Goal: Communication & Community: Answer question/provide support

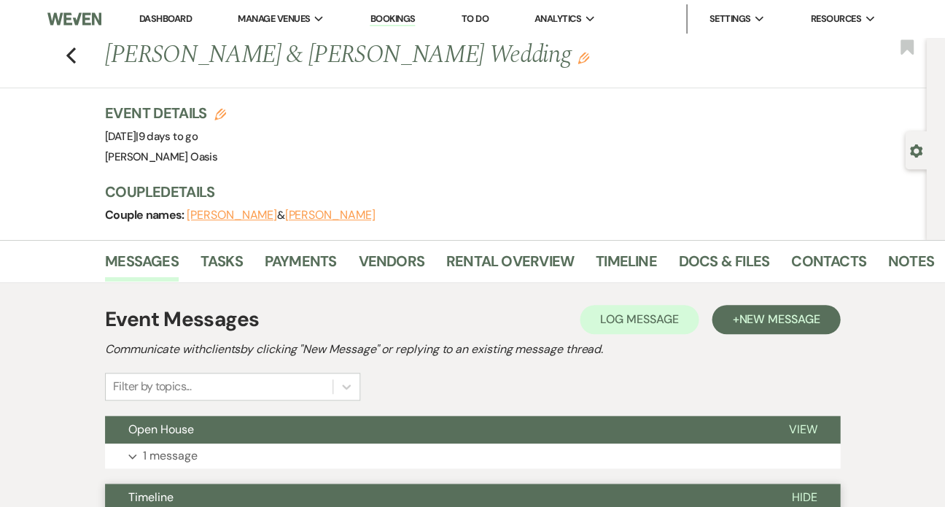
click at [139, 21] on link "Dashboard" at bounding box center [165, 18] width 53 height 12
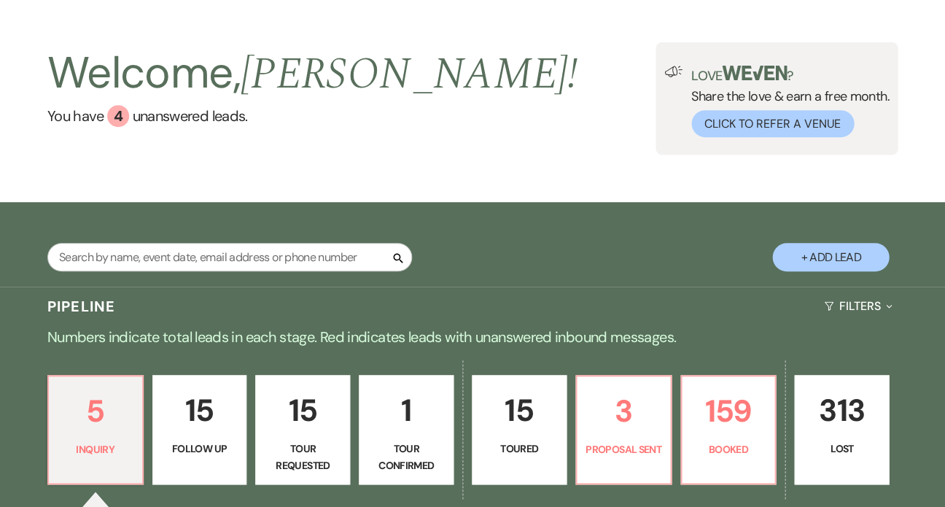
scroll to position [43, 0]
click at [752, 396] on p "159" at bounding box center [729, 411] width 76 height 49
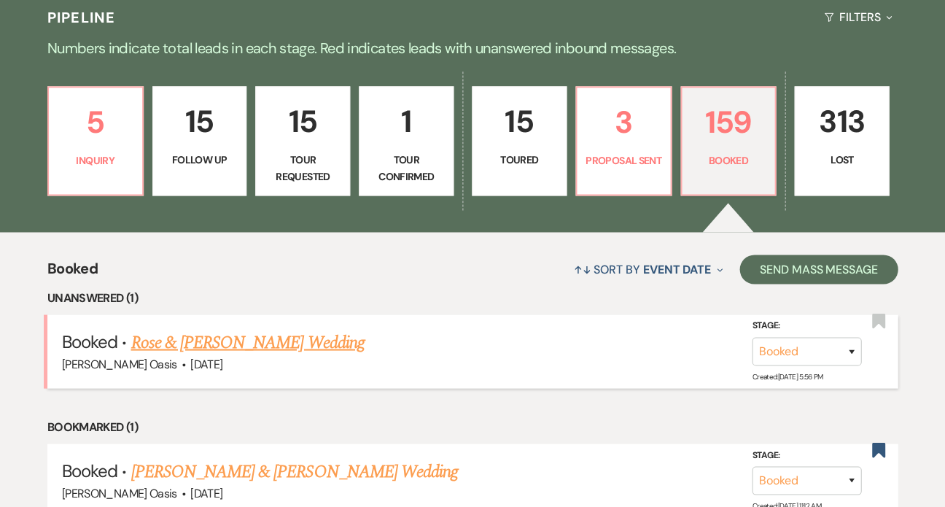
scroll to position [333, 0]
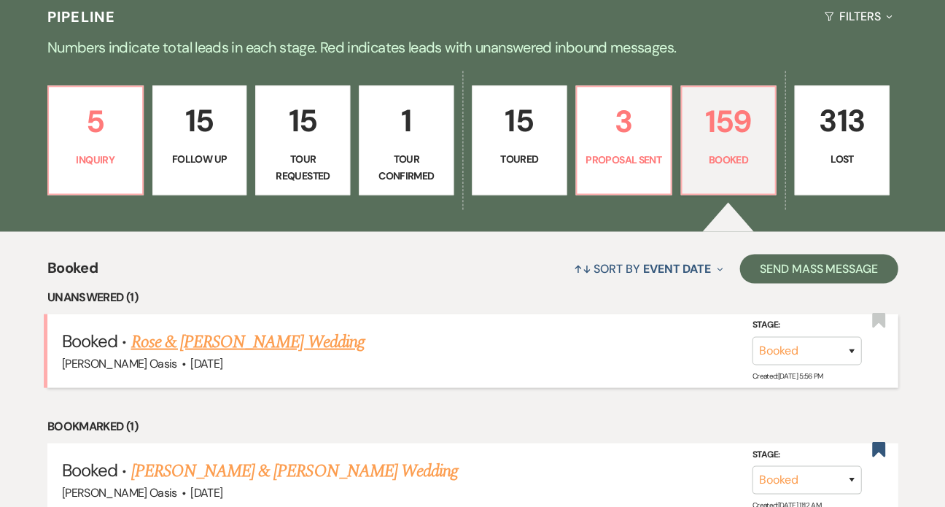
click at [253, 328] on link "Rose & [PERSON_NAME] Wedding" at bounding box center [247, 341] width 233 height 26
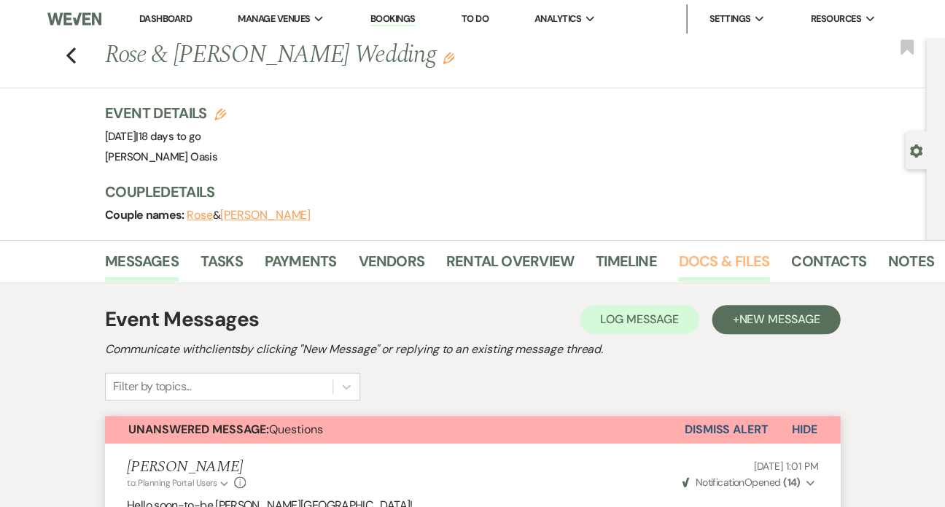
click at [731, 261] on link "Docs & Files" at bounding box center [723, 265] width 90 height 32
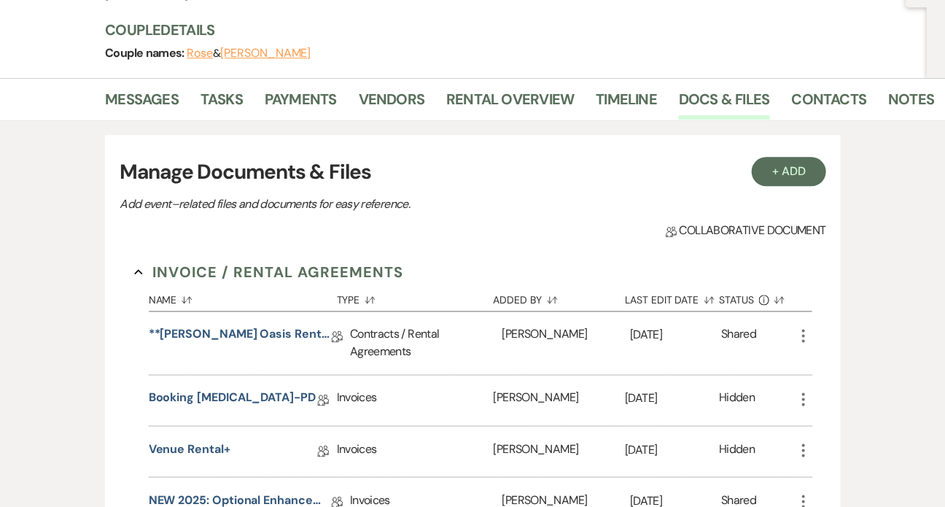
scroll to position [248, 0]
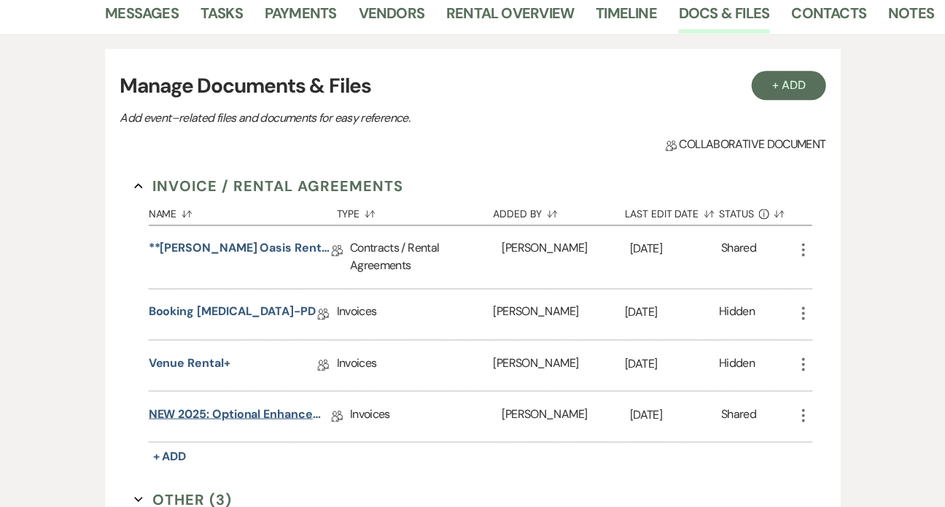
click at [213, 405] on link "NEW 2025: Optional Enhancements + Information" at bounding box center [240, 416] width 182 height 23
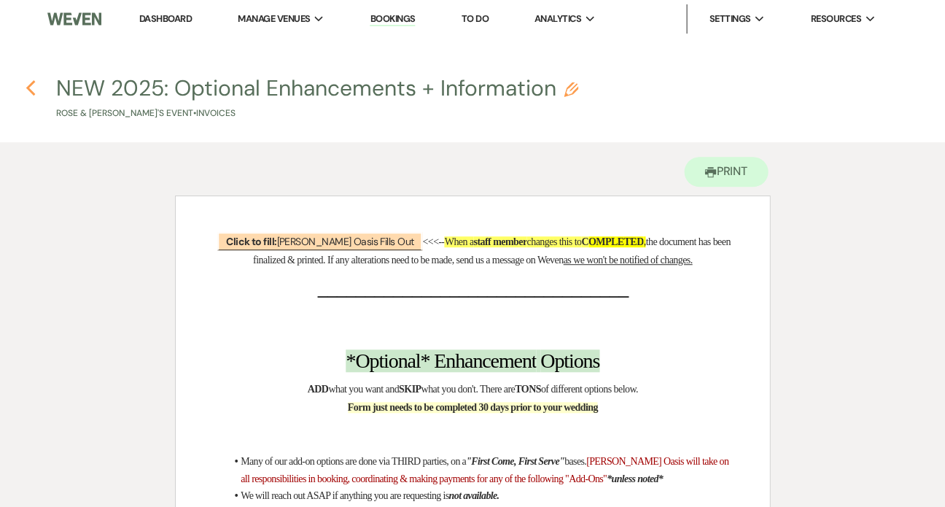
click at [31, 79] on icon "Previous" at bounding box center [31, 88] width 11 height 18
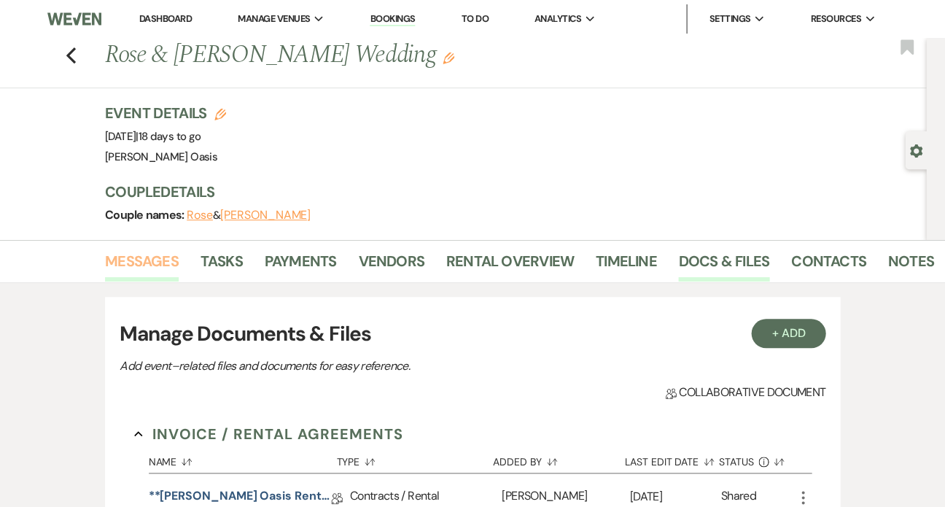
click at [139, 263] on link "Messages" at bounding box center [142, 265] width 74 height 32
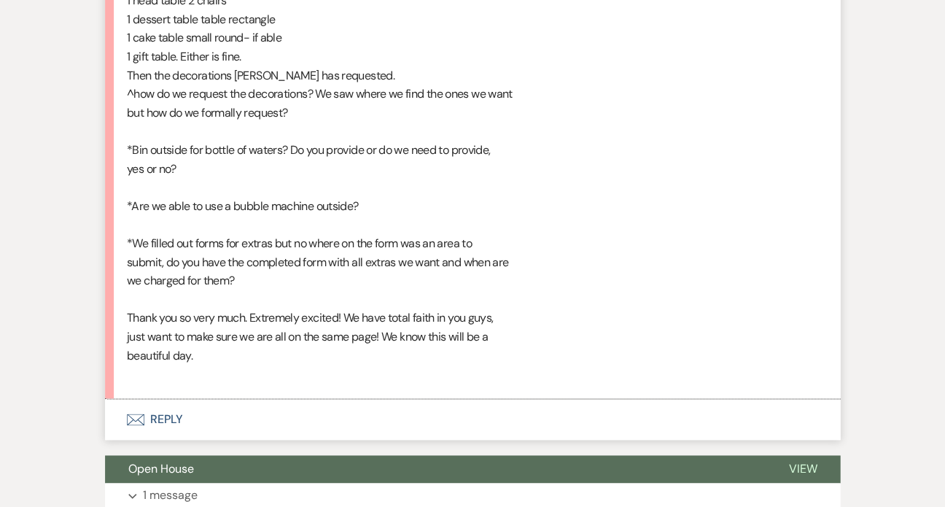
scroll to position [1250, 0]
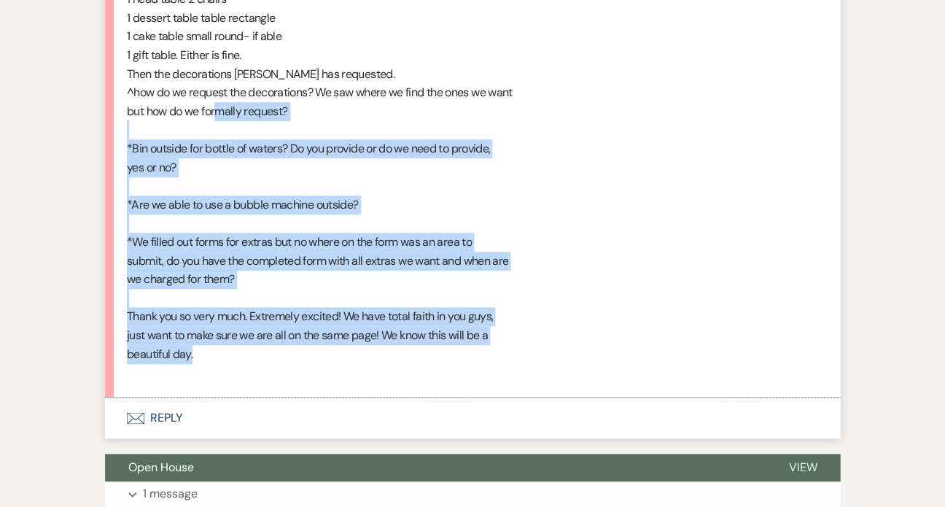
drag, startPoint x: 204, startPoint y: 357, endPoint x: 214, endPoint y: 98, distance: 258.4
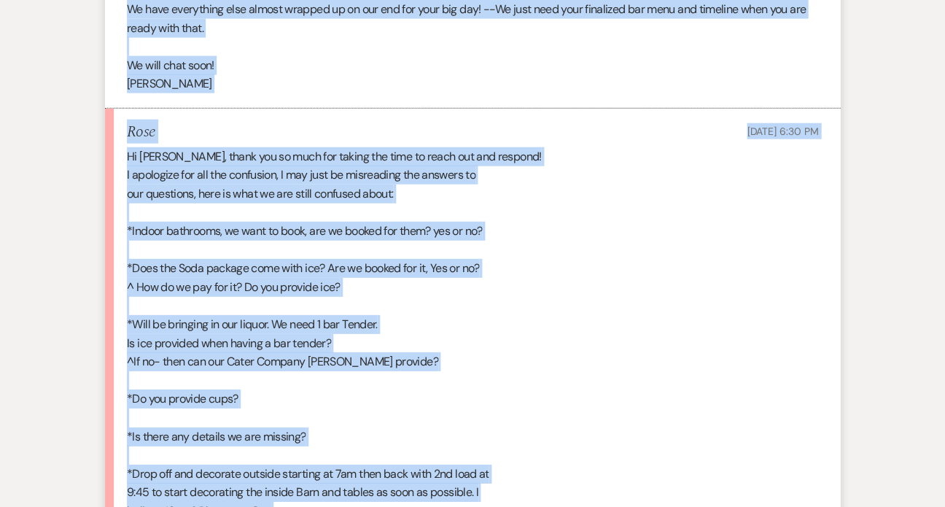
scroll to position [505, 0]
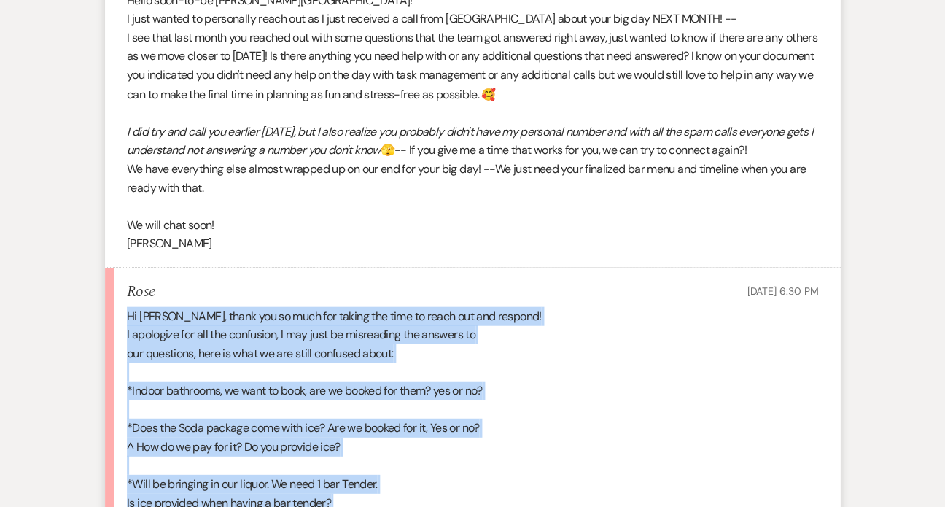
drag, startPoint x: 197, startPoint y: 329, endPoint x: 111, endPoint y: 306, distance: 89.2
copy div "Hi [PERSON_NAME], thank you so much for taking the time to reach out and respon…"
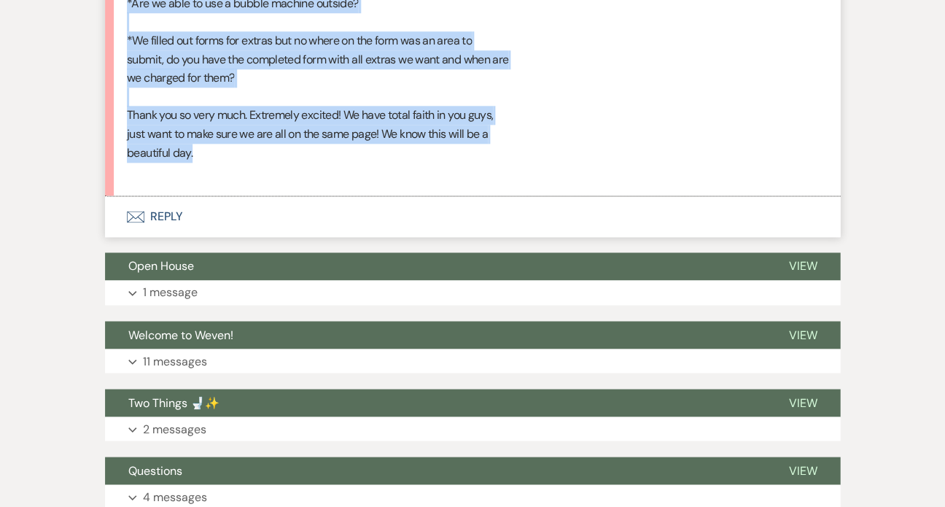
click at [246, 207] on button "Envelope Reply" at bounding box center [472, 216] width 735 height 41
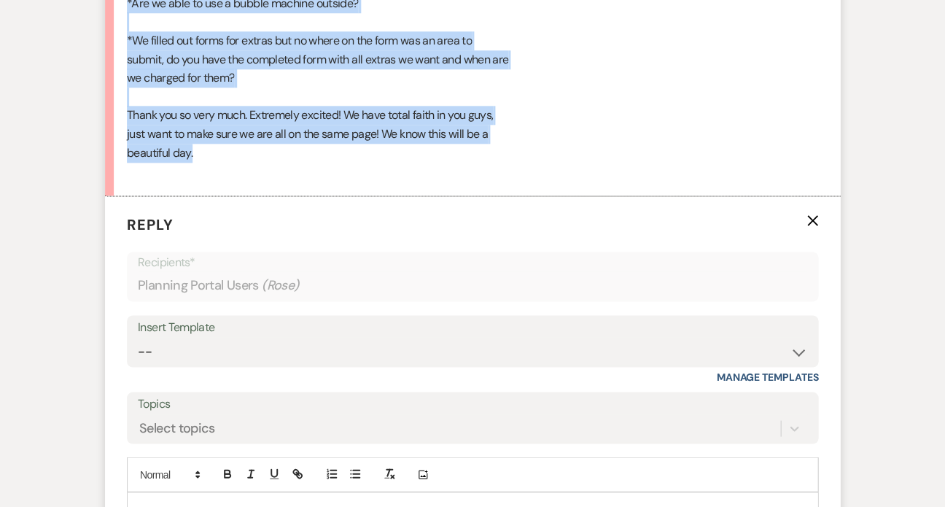
scroll to position [1607, 0]
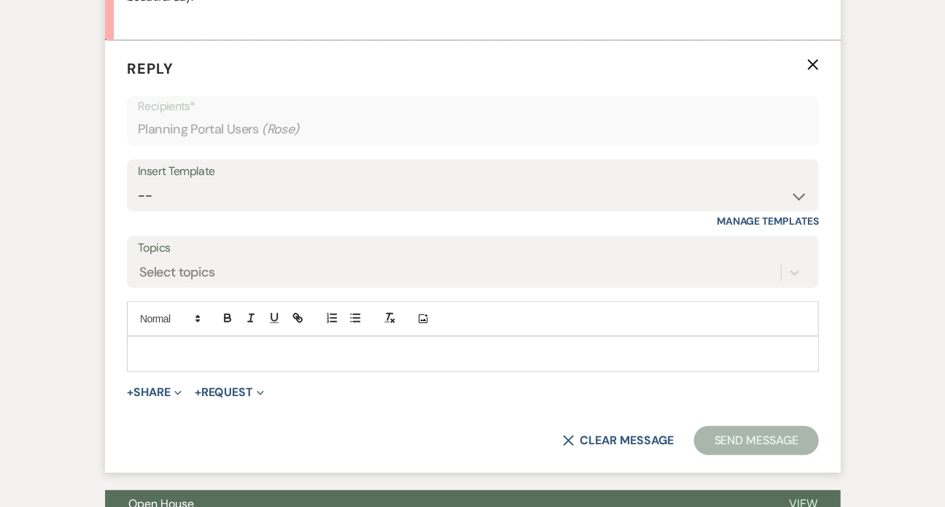
click at [257, 345] on p at bounding box center [473, 353] width 668 height 16
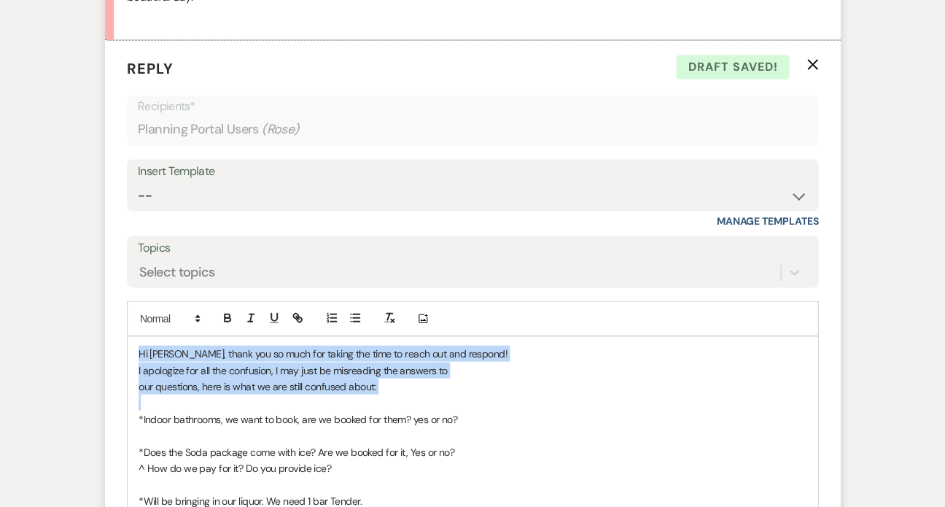
drag, startPoint x: 413, startPoint y: 393, endPoint x: 128, endPoint y: 344, distance: 288.6
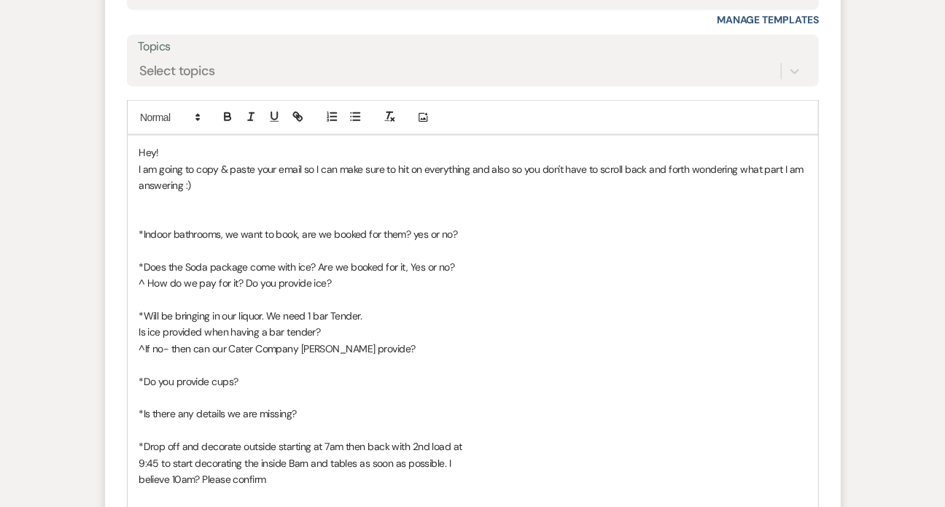
scroll to position [1811, 0]
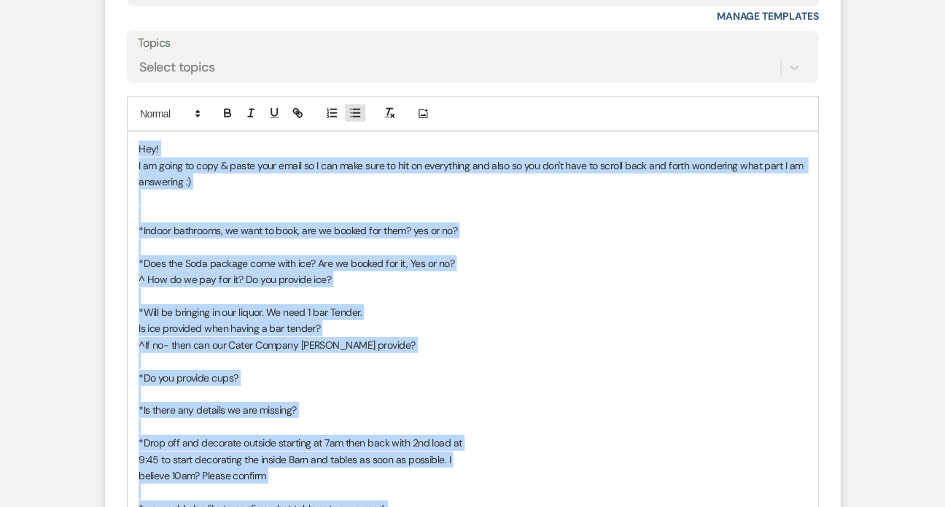
click at [350, 116] on icon "button" at bounding box center [355, 112] width 13 height 13
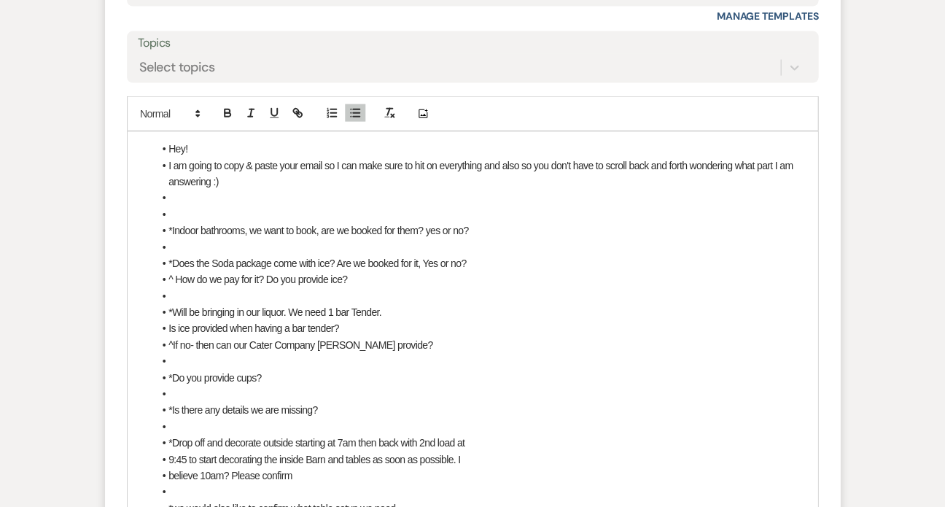
click at [293, 184] on li "I am going to copy & paste your email so I can make sure to hit on everything a…" at bounding box center [479, 174] width 653 height 33
click at [191, 211] on li at bounding box center [479, 214] width 653 height 16
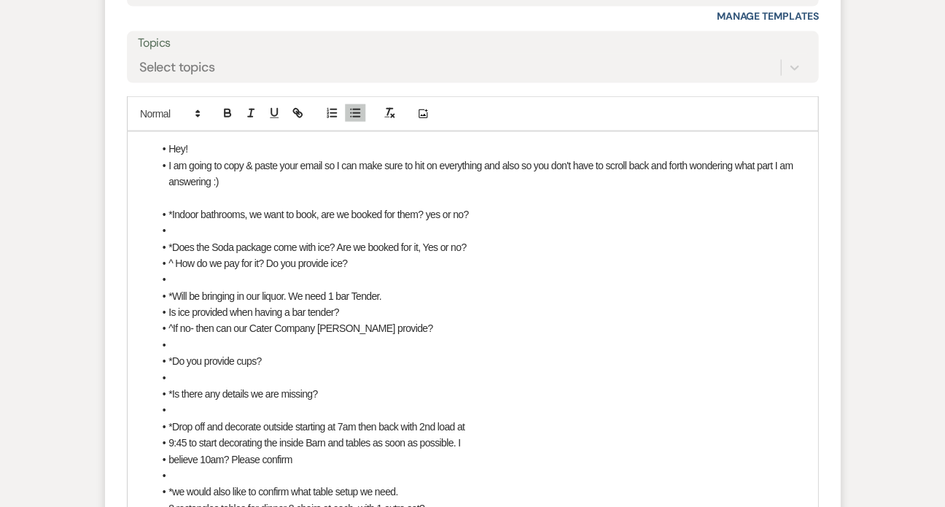
click at [168, 163] on span at bounding box center [168, 166] width 0 height 16
click at [168, 161] on li "I am going to copy & paste your email so I can make sure to hit on everything a…" at bounding box center [479, 174] width 653 height 33
click at [166, 144] on li "Hey!" at bounding box center [479, 149] width 653 height 16
click at [170, 230] on li at bounding box center [479, 230] width 653 height 16
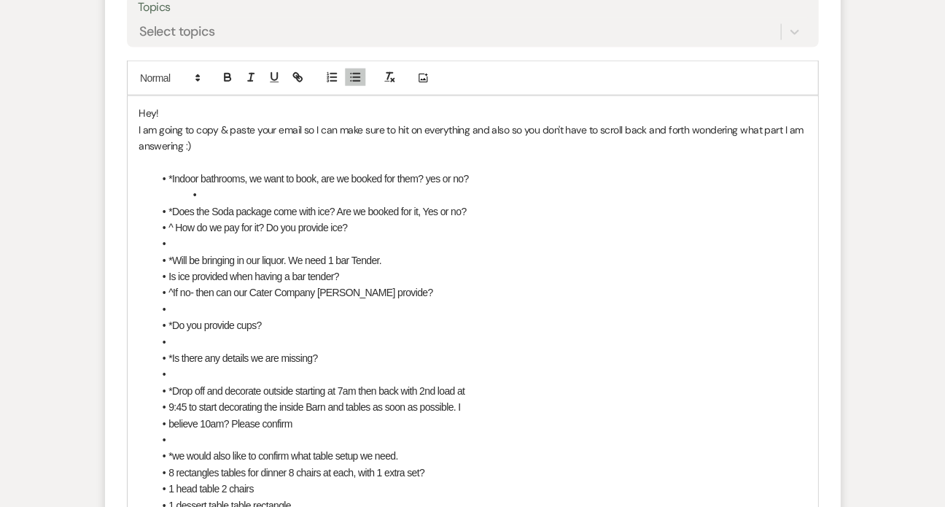
scroll to position [1852, 0]
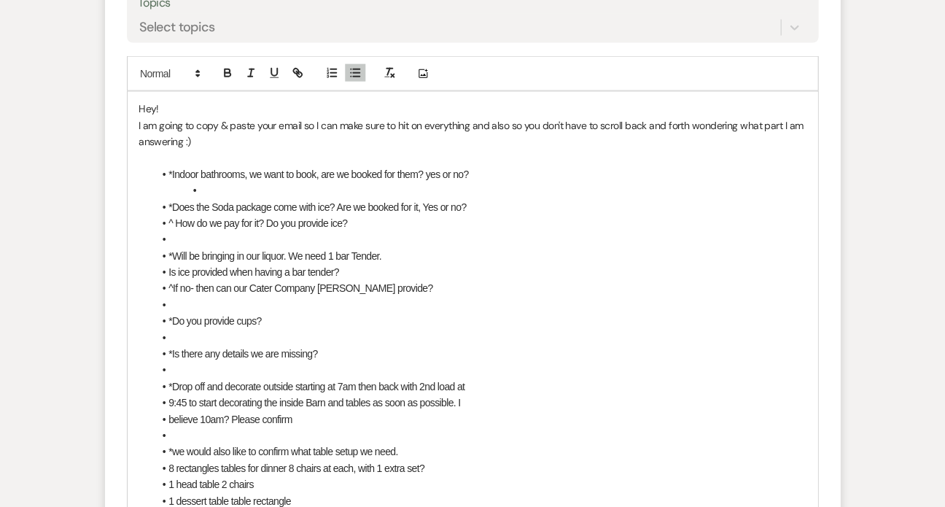
click at [253, 143] on p "I am going to copy & paste your email so I can make sure to hit on everything a…" at bounding box center [473, 133] width 668 height 33
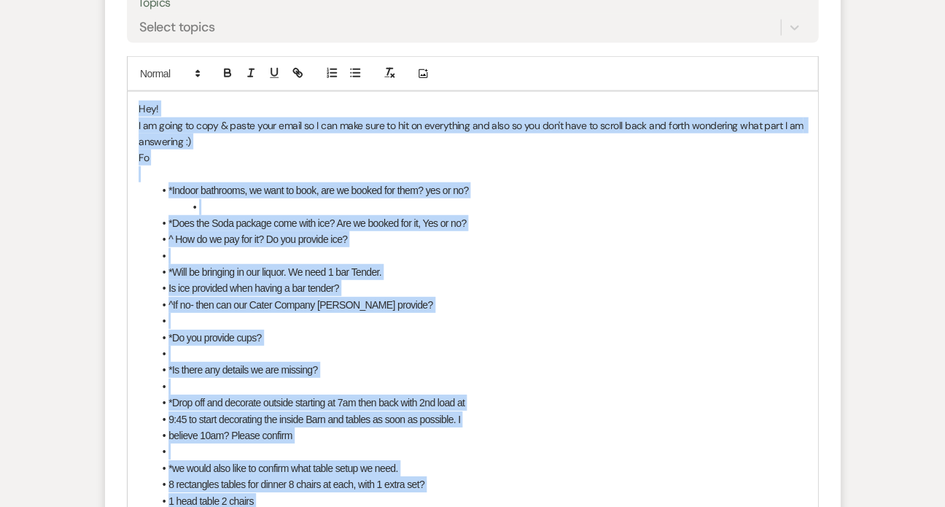
click at [268, 282] on span "Is ice provided when having a bar tender?" at bounding box center [253, 288] width 171 height 12
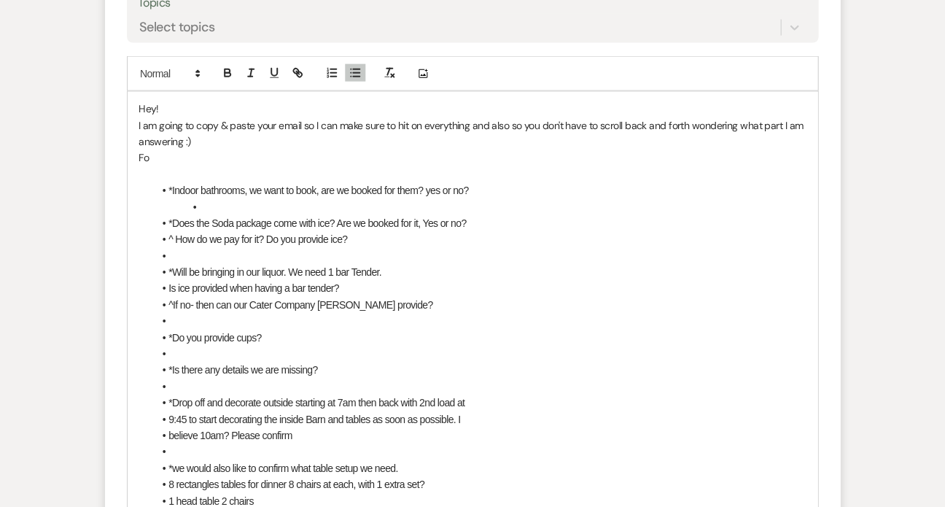
click at [166, 154] on p "Fo" at bounding box center [473, 157] width 668 height 16
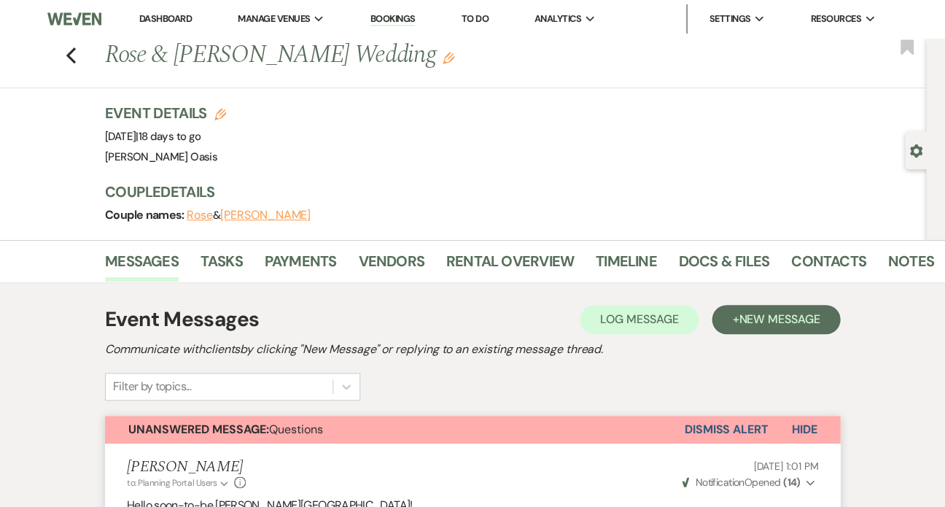
scroll to position [0, 0]
click at [139, 23] on link "Dashboard" at bounding box center [165, 18] width 53 height 12
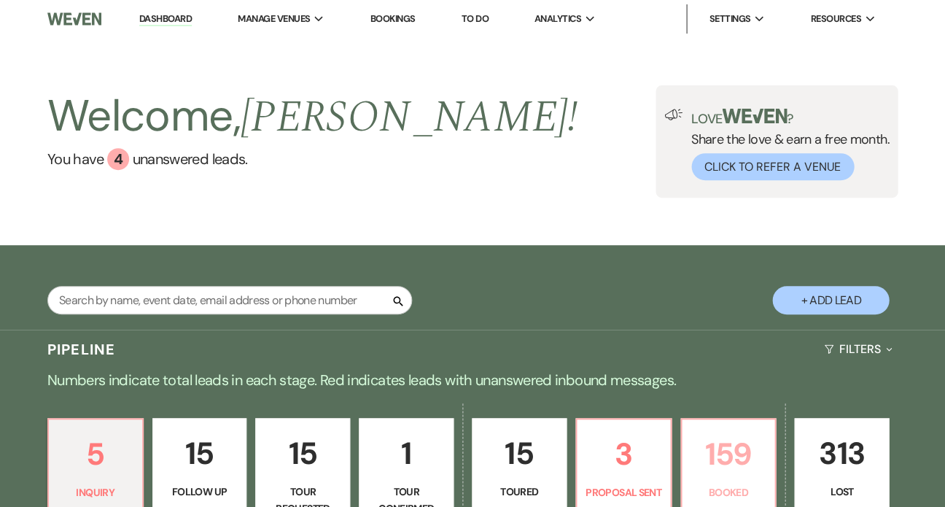
click at [741, 481] on link "159 Booked" at bounding box center [728, 472] width 96 height 109
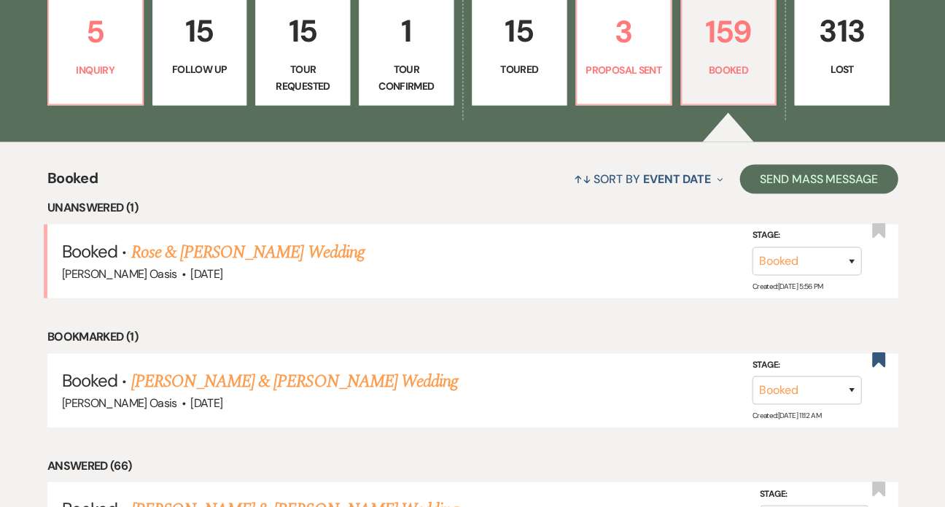
scroll to position [424, 0]
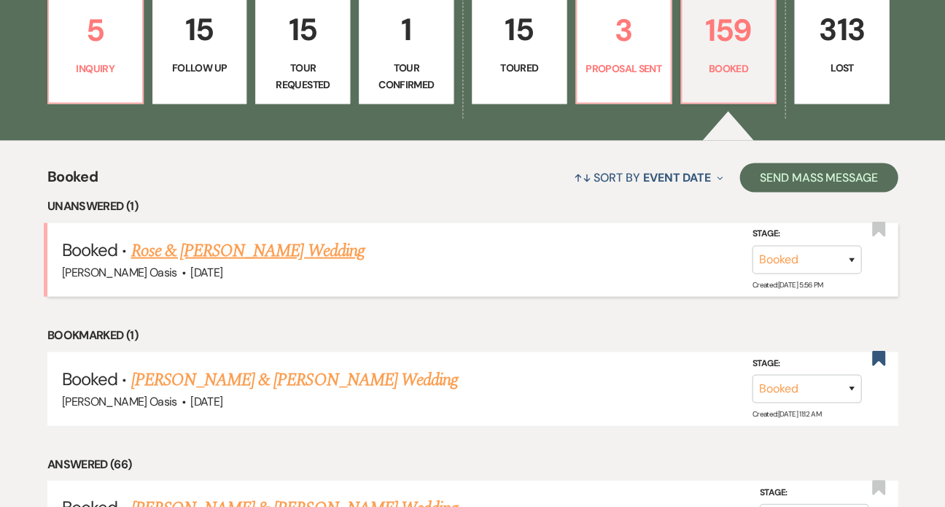
click at [292, 237] on link "Rose & [PERSON_NAME] Wedding" at bounding box center [247, 250] width 233 height 26
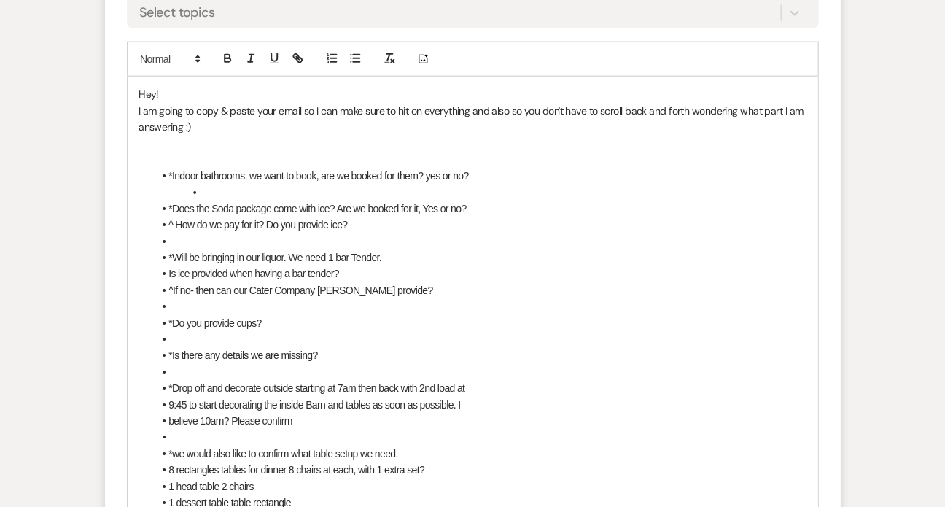
scroll to position [1864, 0]
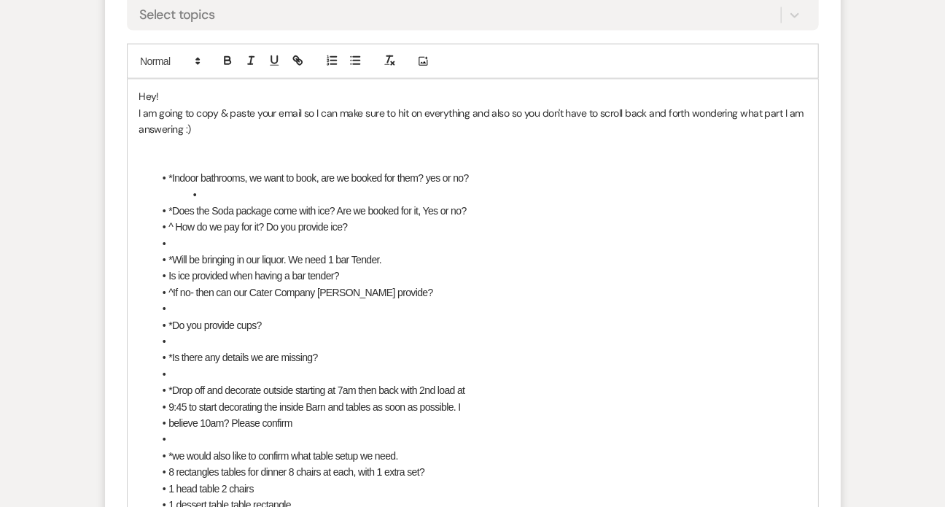
click at [244, 131] on p "I am going to copy & paste your email so I can make sure to hit on everything a…" at bounding box center [473, 121] width 668 height 33
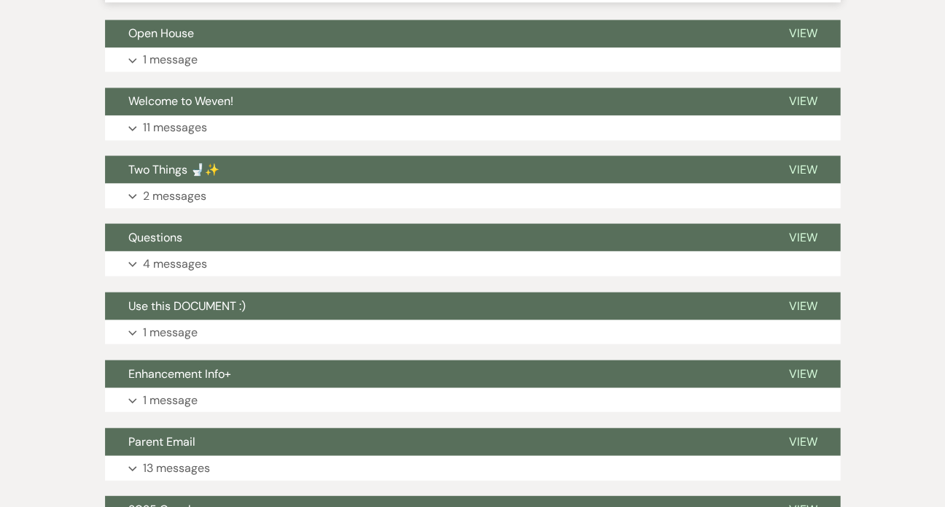
drag, startPoint x: 160, startPoint y: 157, endPoint x: 137, endPoint y: 582, distance: 425.8
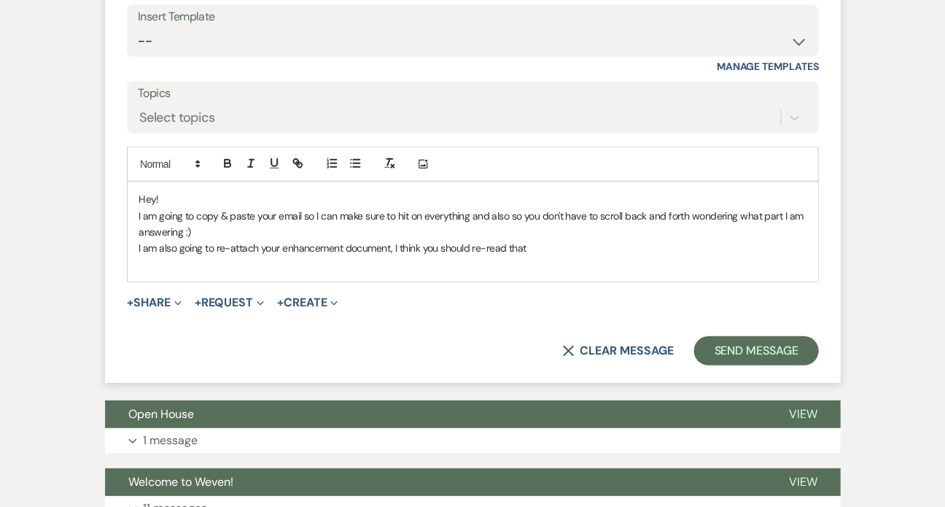
scroll to position [1757, 0]
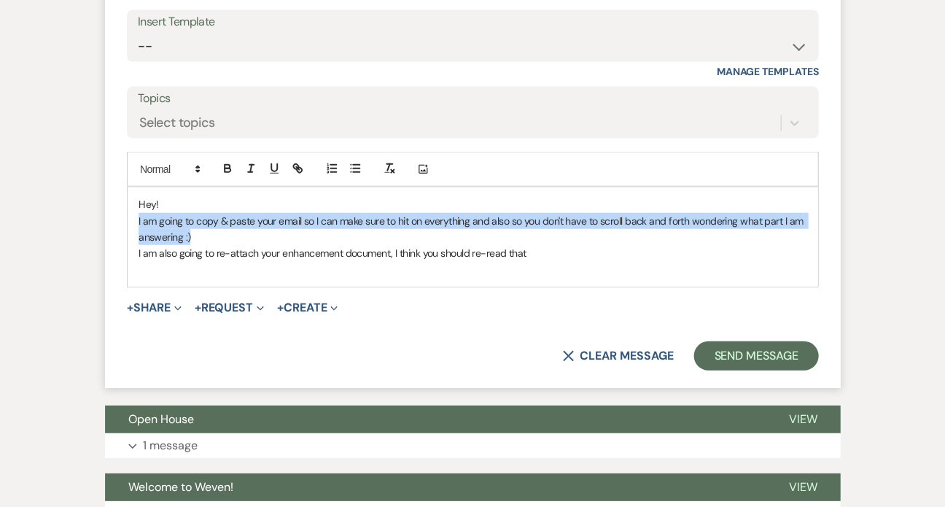
drag, startPoint x: 205, startPoint y: 233, endPoint x: 133, endPoint y: 221, distance: 72.4
click at [133, 221] on div "Hey! I am going to copy & paste your email so I can make sure to hit on everyth…" at bounding box center [473, 236] width 690 height 99
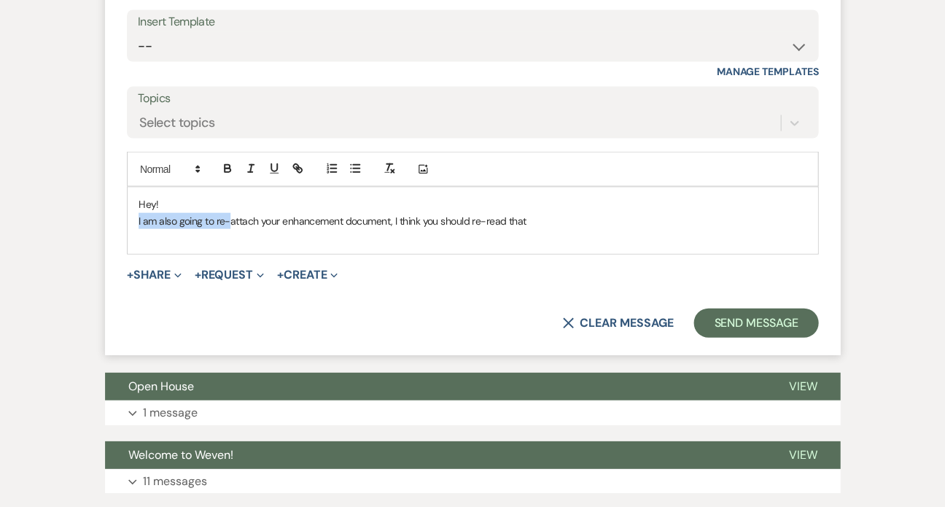
drag, startPoint x: 228, startPoint y: 216, endPoint x: 133, endPoint y: 218, distance: 94.8
click at [133, 218] on div "Hey! I am also going to re-attach your enhancement document, I think you should…" at bounding box center [473, 220] width 690 height 66
drag, startPoint x: 568, startPoint y: 217, endPoint x: 439, endPoint y: 215, distance: 129.1
click at [438, 215] on p "I think it would be helpful if I re-attach your enhancement document, I think y…" at bounding box center [473, 220] width 668 height 16
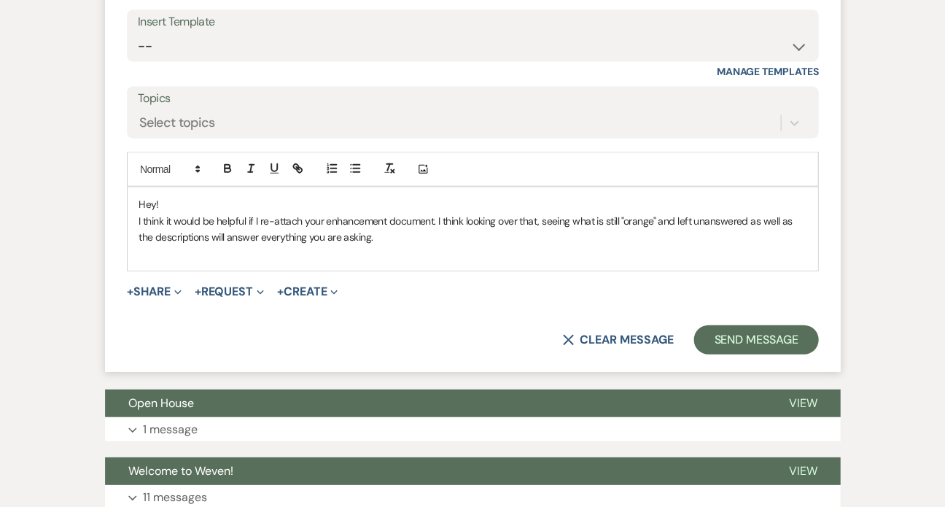
click at [438, 214] on p "I think it would be helpful if I re-attach your enhancement document. I think l…" at bounding box center [473, 228] width 668 height 33
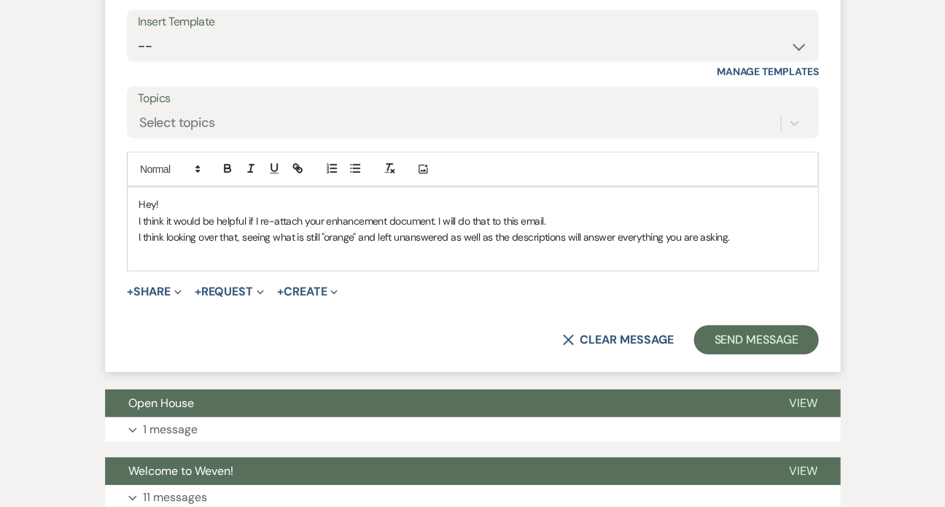
click at [168, 233] on p "I think looking over that, seeing what is still "orange" and left unanswered as…" at bounding box center [473, 236] width 668 height 16
click at [163, 216] on p "I think it would be helpful if I re-attach your enhancement document. I will do…" at bounding box center [473, 220] width 668 height 16
drag, startPoint x: 432, startPoint y: 214, endPoint x: 545, endPoint y: 214, distance: 113.8
click at [545, 214] on p "I feel it would be helpful if I re-attach your enhancement document. I will do …" at bounding box center [473, 220] width 668 height 16
click at [250, 168] on line "button" at bounding box center [250, 167] width 1 height 7
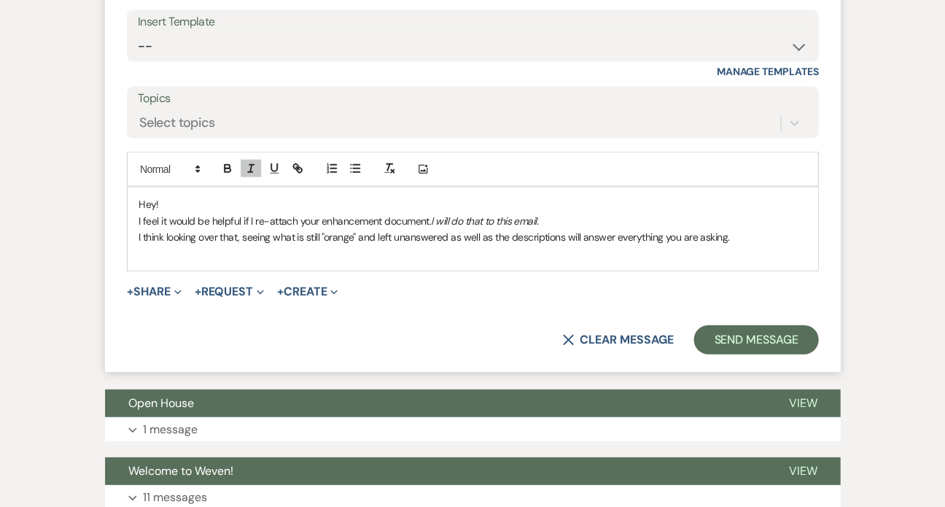
click at [311, 235] on p "I think looking over that, seeing what is still "orange" and left unanswered as…" at bounding box center [473, 236] width 668 height 16
click at [732, 228] on p "I think looking over that, seeing what is still "orange" and left unanswered as…" at bounding box center [473, 236] width 668 height 16
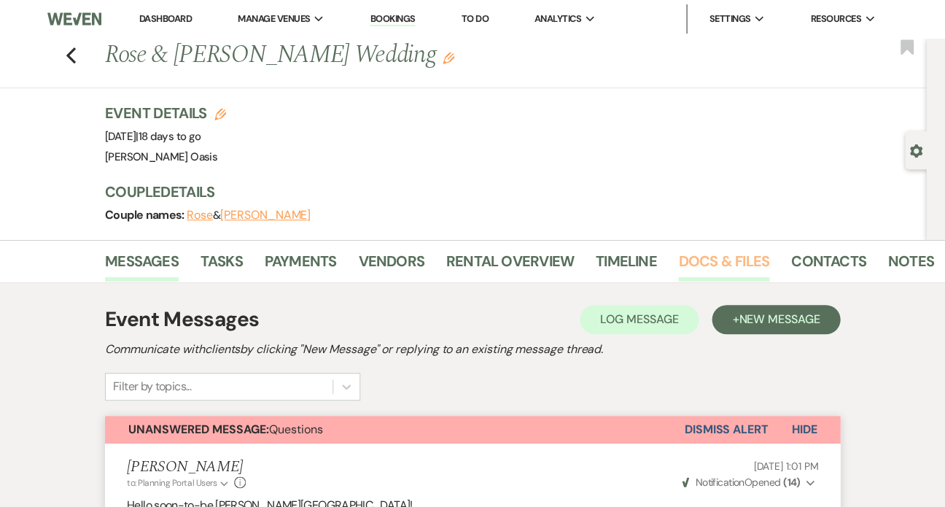
scroll to position [0, 0]
click at [741, 251] on link "Docs & Files" at bounding box center [723, 265] width 90 height 32
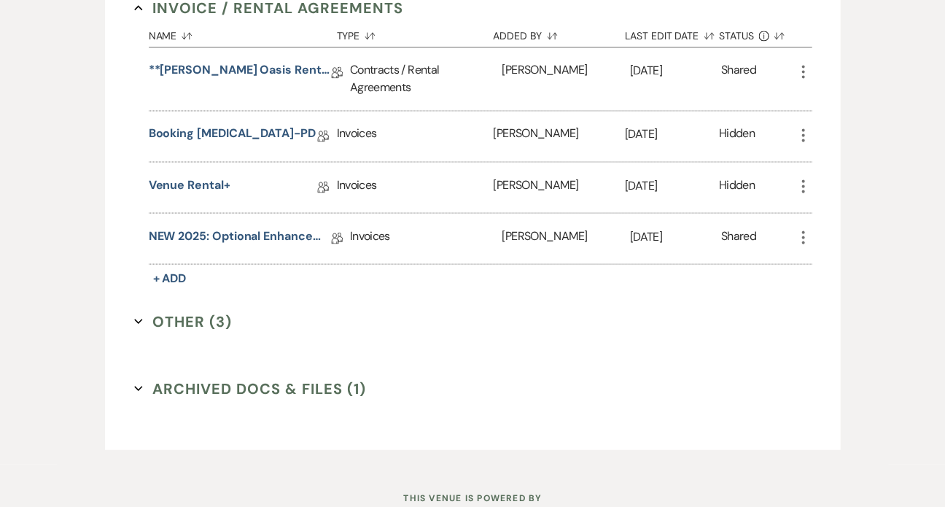
scroll to position [446, 0]
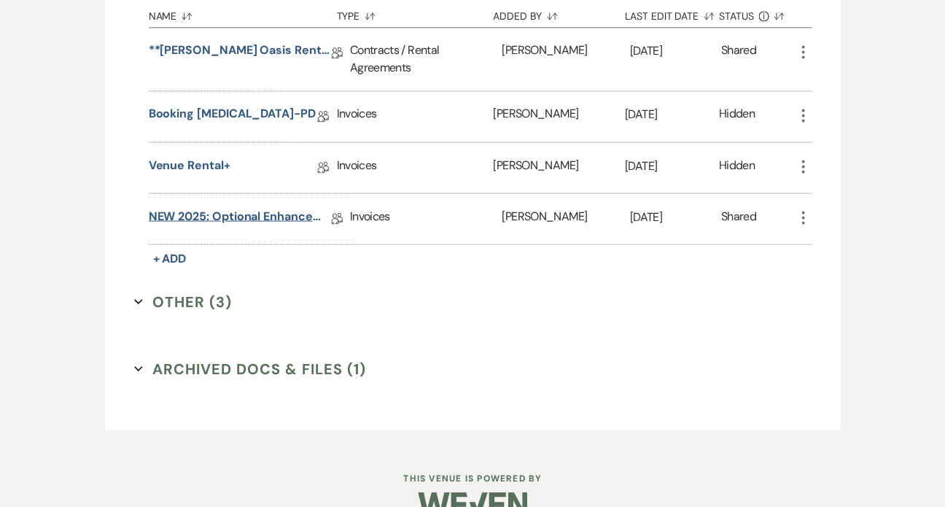
click at [233, 207] on link "NEW 2025: Optional Enhancements + Information" at bounding box center [240, 218] width 182 height 23
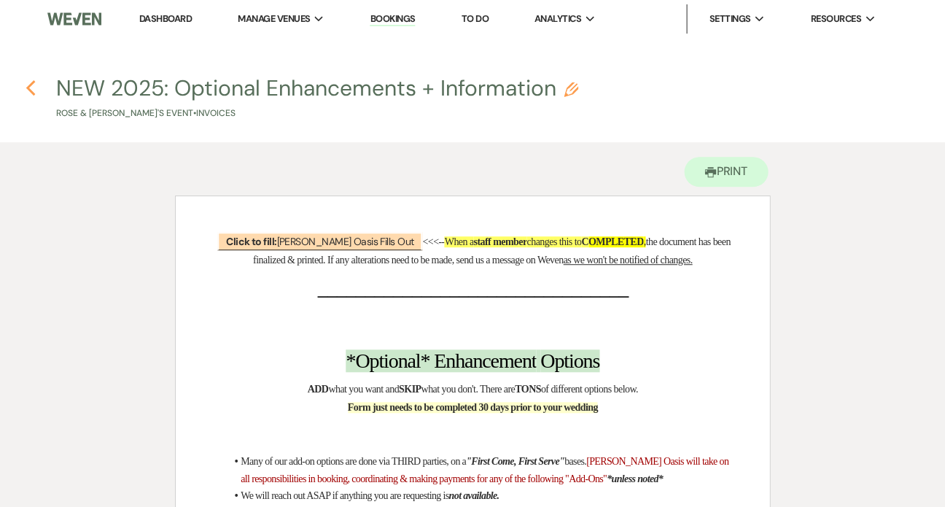
click at [31, 88] on icon "Previous" at bounding box center [31, 88] width 11 height 18
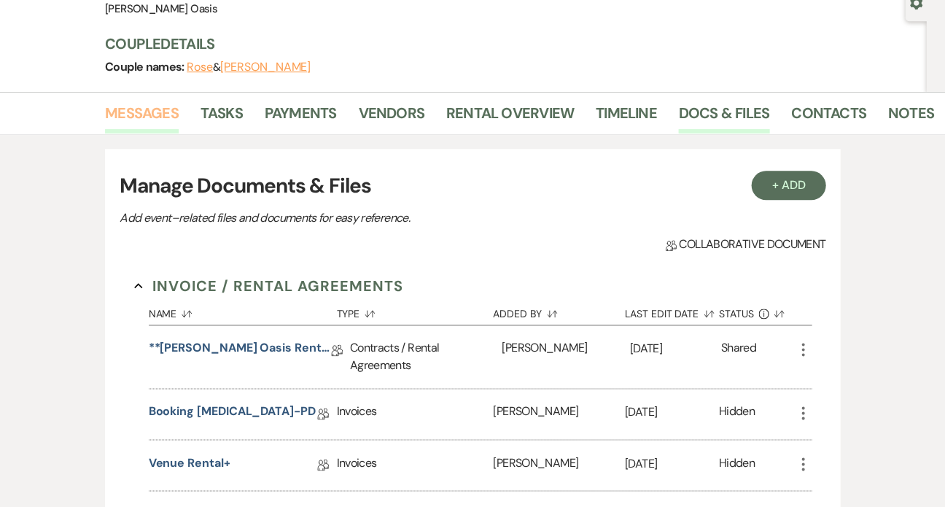
click at [129, 116] on link "Messages" at bounding box center [142, 117] width 74 height 32
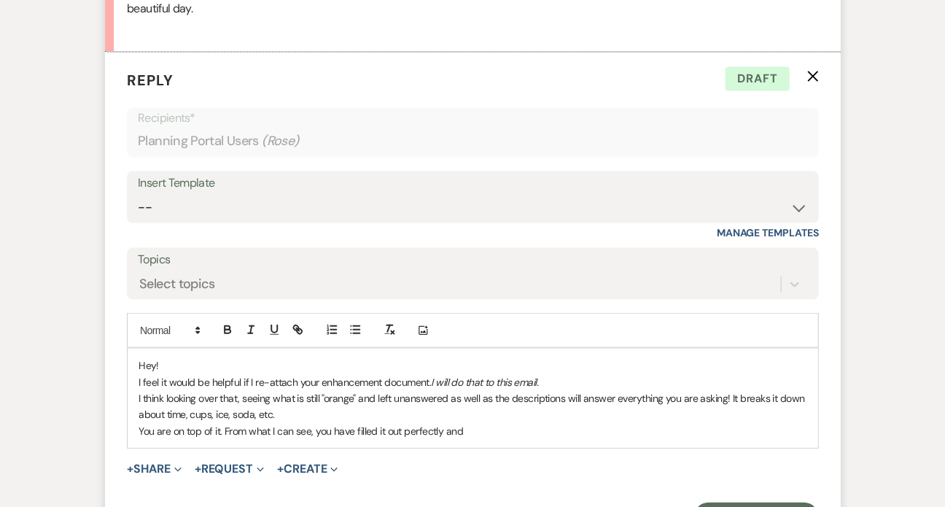
scroll to position [1639, 0]
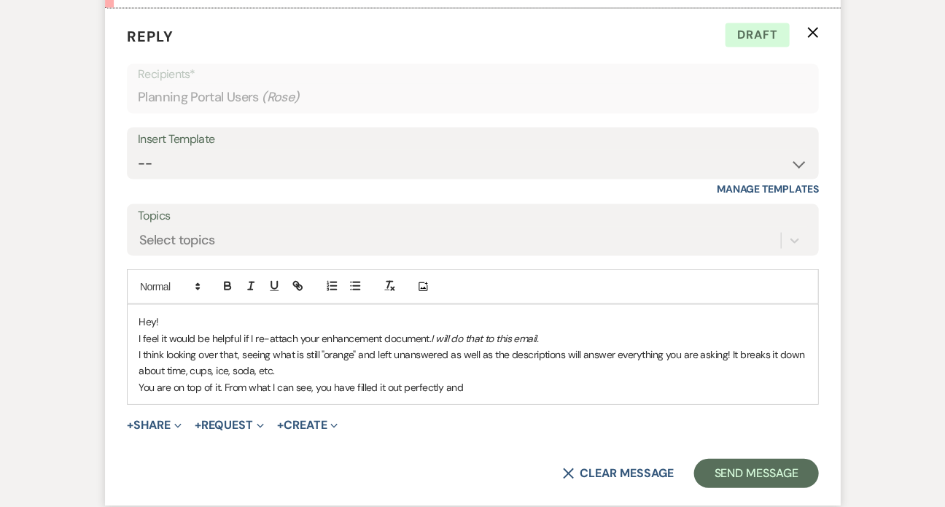
click at [298, 364] on p "I think looking over that, seeing what is still "orange" and left unanswered as…" at bounding box center [473, 362] width 668 height 33
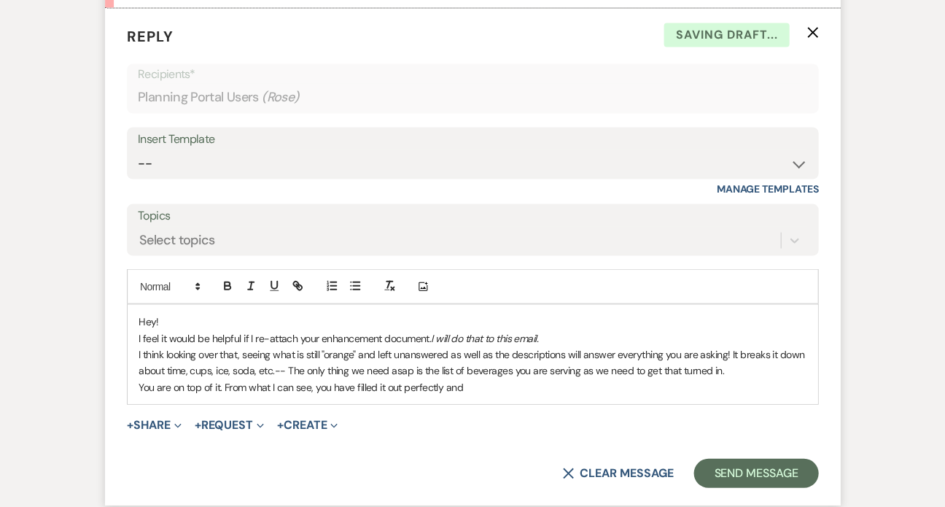
drag, startPoint x: 281, startPoint y: 365, endPoint x: 767, endPoint y: 368, distance: 486.4
click at [767, 368] on p "I think looking over that, seeing what is still "orange" and left unanswered as…" at bounding box center [473, 362] width 668 height 33
click at [247, 287] on icon "button" at bounding box center [250, 285] width 13 height 13
click at [265, 337] on p "I feel it would be helpful if I re-attach your enhancement document. I will do …" at bounding box center [473, 338] width 668 height 16
click at [726, 368] on p "I think looking over that, seeing what is still "orange" and left unanswered as…" at bounding box center [473, 362] width 668 height 33
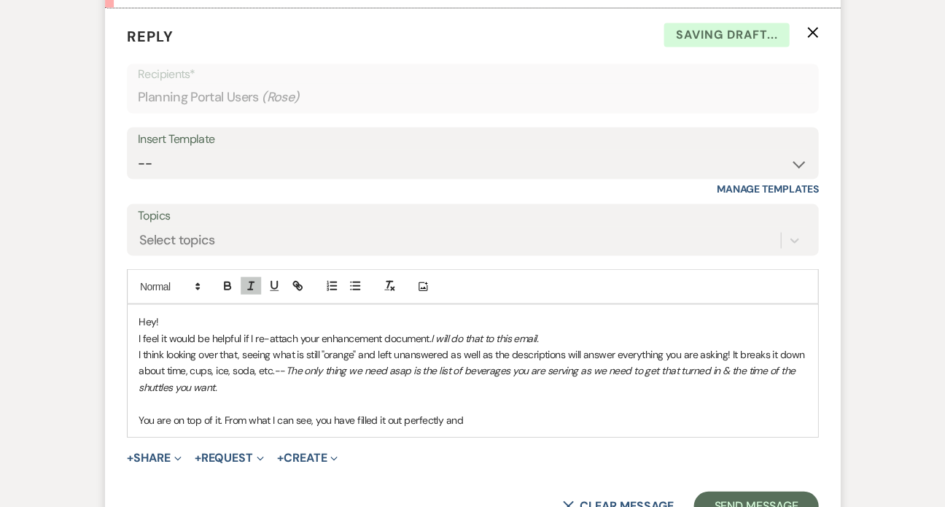
click at [140, 411] on p "You are on top of it. From what I can see, you have filled it out perfectly and" at bounding box center [473, 419] width 668 height 16
click at [323, 413] on p "Other than those two small things, you are on top of it. From what I can see, y…" at bounding box center [473, 419] width 668 height 16
click at [649, 415] on p "Other than those two small things, you are totally on top of it. From what I ca…" at bounding box center [473, 419] width 668 height 16
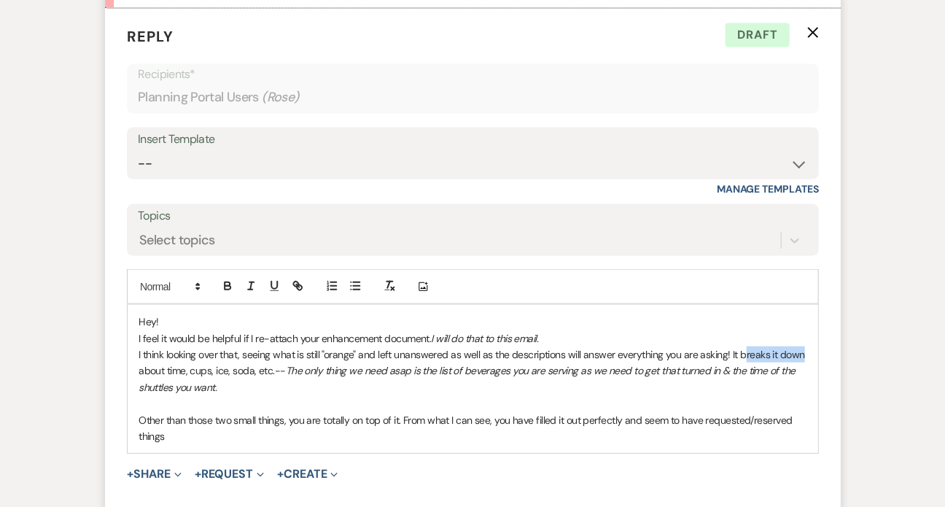
drag, startPoint x: 799, startPoint y: 353, endPoint x: 739, endPoint y: 353, distance: 59.1
click at [739, 353] on p "I think looking over that, seeing what is still "orange" and left unanswered as…" at bounding box center [473, 370] width 668 height 49
click at [195, 381] on p "I think looking over that, seeing what is still "orange" and left unanswered as…" at bounding box center [473, 370] width 668 height 49
click at [401, 414] on p "Other than those two small things, you are totally on top of it. From what I ca…" at bounding box center [473, 427] width 668 height 33
click at [191, 438] on p "Other than those two small things, you are totally on top of it! From what I ca…" at bounding box center [473, 427] width 668 height 33
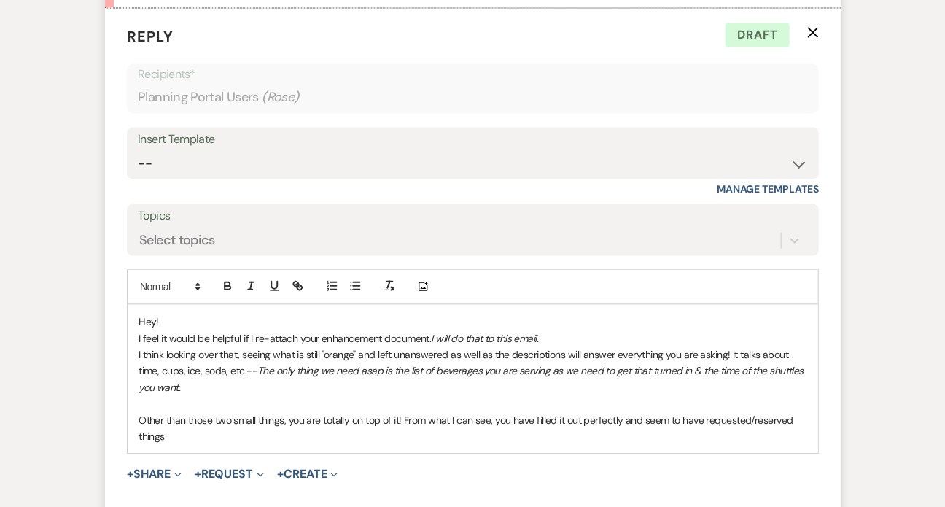
drag, startPoint x: 624, startPoint y: 416, endPoint x: 627, endPoint y: 427, distance: 11.5
click at [627, 427] on p "Other than those two small things, you are totally on top of it! From what I ca…" at bounding box center [473, 427] width 668 height 33
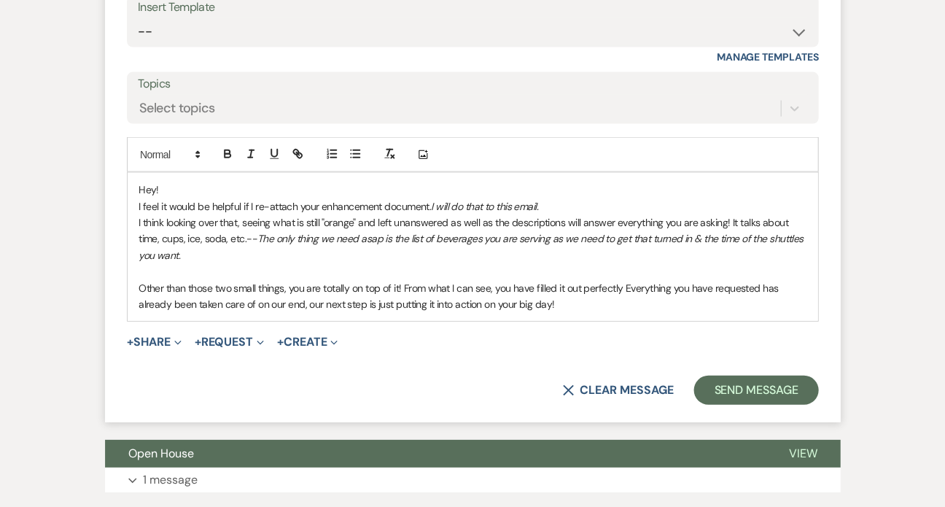
scroll to position [1841, 0]
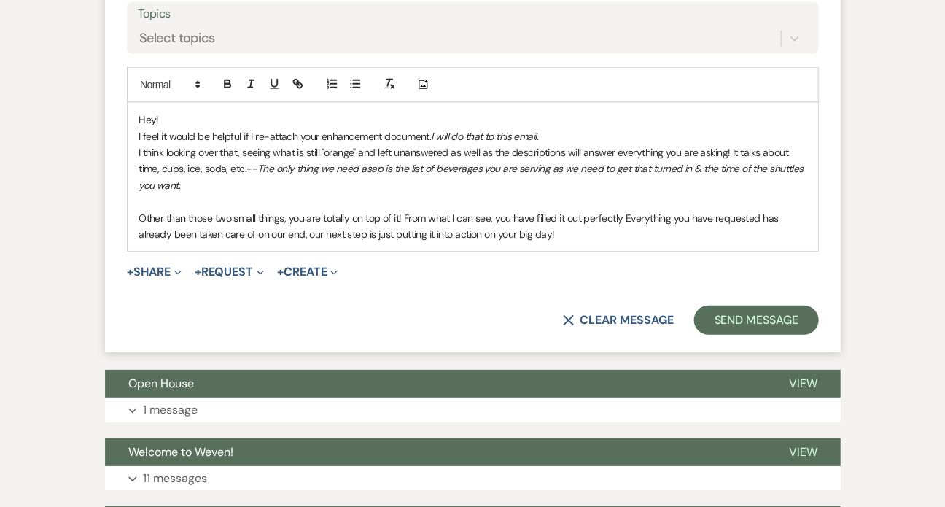
click at [227, 163] on p "I think looking over that, seeing what is still "orange" and left unanswered as…" at bounding box center [473, 168] width 668 height 49
click at [711, 213] on p "Other than those two small things, you are totally on top of it! From what I ca…" at bounding box center [473, 226] width 668 height 33
click at [184, 228] on p "Other than those two small things, you are totally on top of it! From what I ca…" at bounding box center [473, 226] width 668 height 33
click at [291, 230] on p "Other than those two small things, you are totally on top of it! From what I ca…" at bounding box center [473, 226] width 668 height 33
click at [621, 210] on p "Other than those two small things, you are totally on top of it! From what I ca…" at bounding box center [473, 226] width 668 height 33
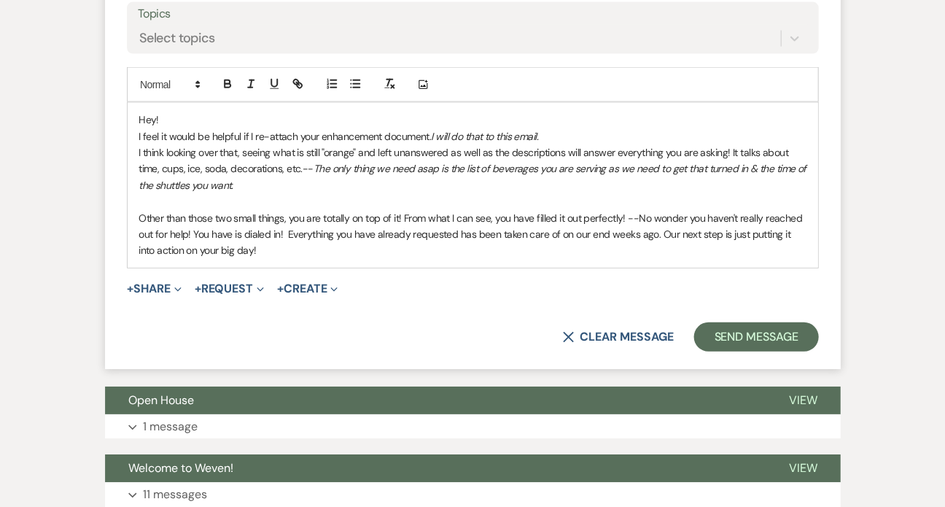
click at [239, 228] on p "Other than those two small things, you are totally on top of it! From what I ca…" at bounding box center [473, 234] width 668 height 49
click at [284, 230] on p "Other than those two small things, you are totally on top of it! From what I ca…" at bounding box center [473, 234] width 668 height 49
click at [239, 254] on p "Other than those two small things, you are totally on top of it! From what I ca…" at bounding box center [473, 234] width 668 height 49
click at [156, 290] on button "+ Share Expand" at bounding box center [154, 289] width 55 height 12
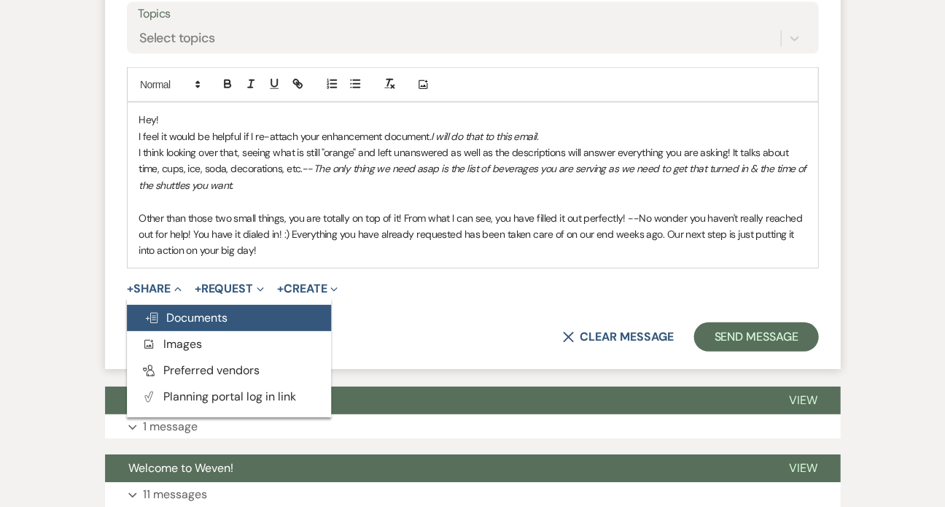
click at [176, 316] on span "Doc Upload Documents" at bounding box center [185, 317] width 83 height 15
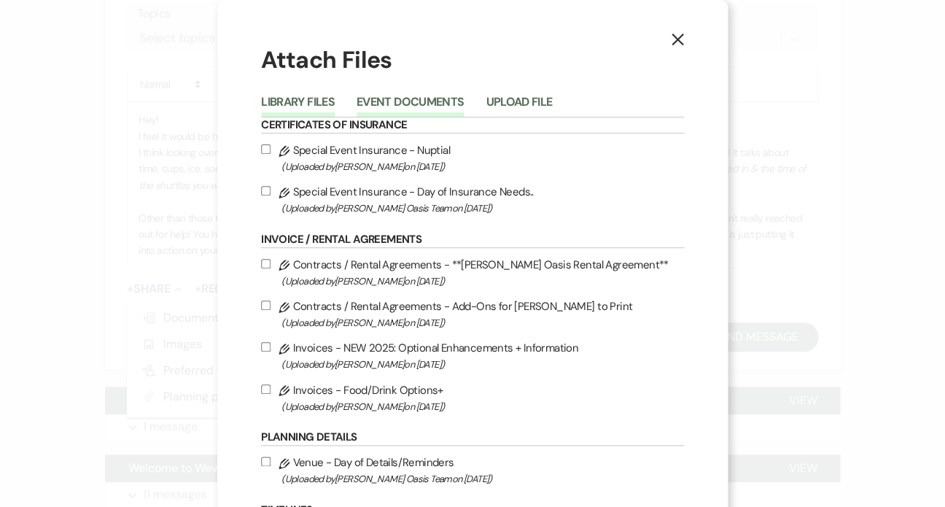
click at [416, 106] on button "Event Documents" at bounding box center [410, 106] width 107 height 20
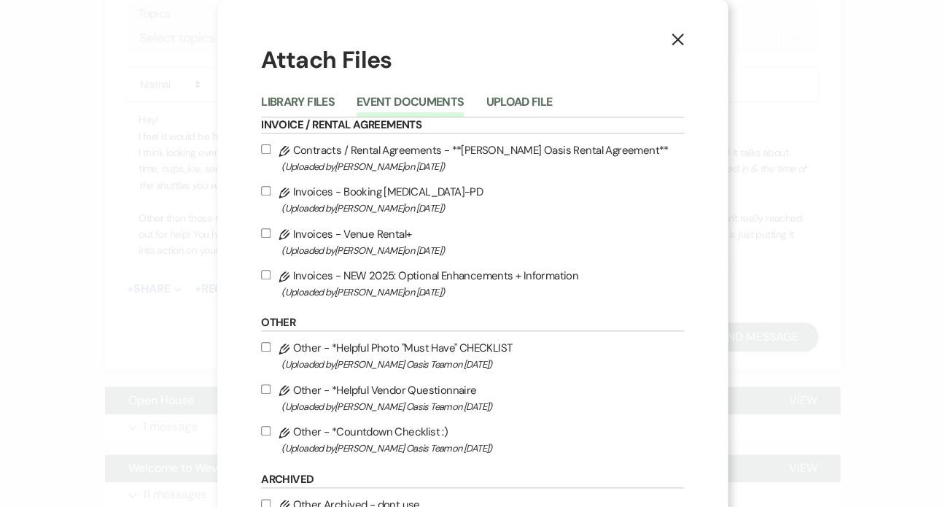
click at [387, 282] on label "Pencil Invoices - NEW 2025: Optional Enhancements + Information (Uploaded by [P…" at bounding box center [472, 283] width 423 height 34
click at [271, 279] on input "Pencil Invoices - NEW 2025: Optional Enhancements + Information (Uploaded by [P…" at bounding box center [265, 274] width 9 height 9
checkbox input "true"
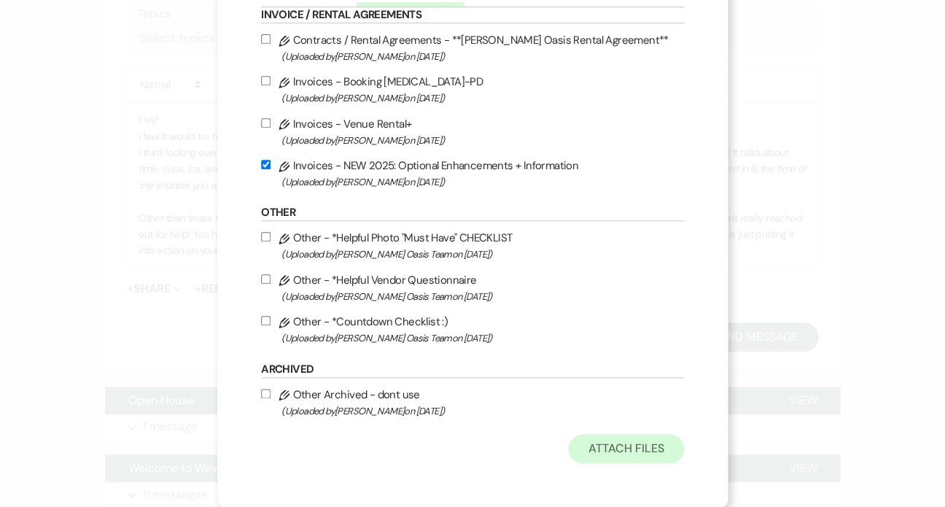
scroll to position [125, 0]
click at [629, 459] on button "Attach Files" at bounding box center [626, 448] width 116 height 29
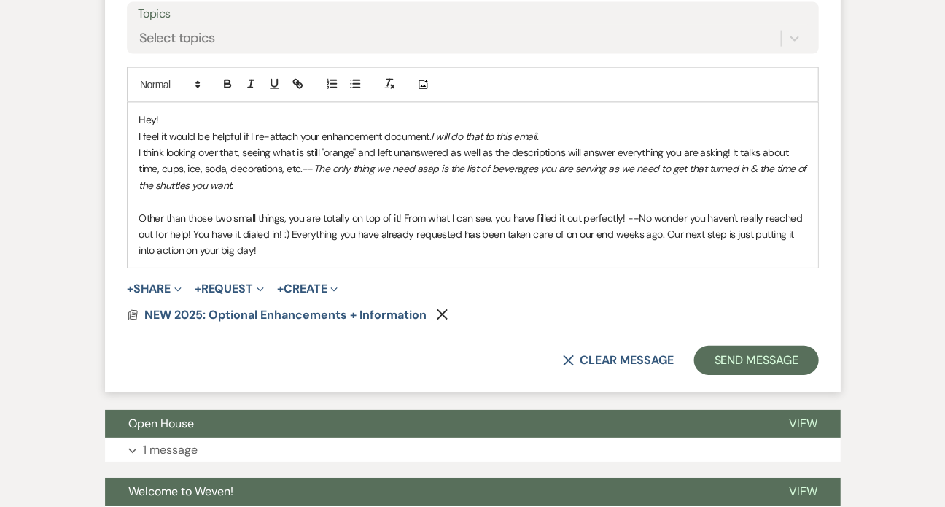
click at [281, 248] on p "Other than those two small things, you are totally on top of it! From what I ca…" at bounding box center [473, 234] width 668 height 49
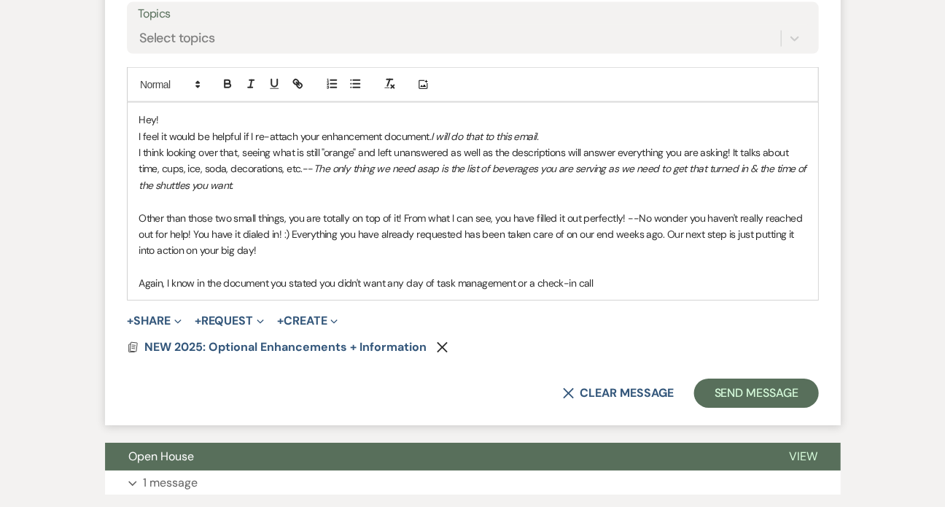
click at [513, 277] on p "Again, I know in the document you stated you didn't want any day of task manage…" at bounding box center [473, 283] width 668 height 16
click at [599, 280] on p "Again, I know in the document you stated you didn't want any day of task manage…" at bounding box center [473, 283] width 668 height 16
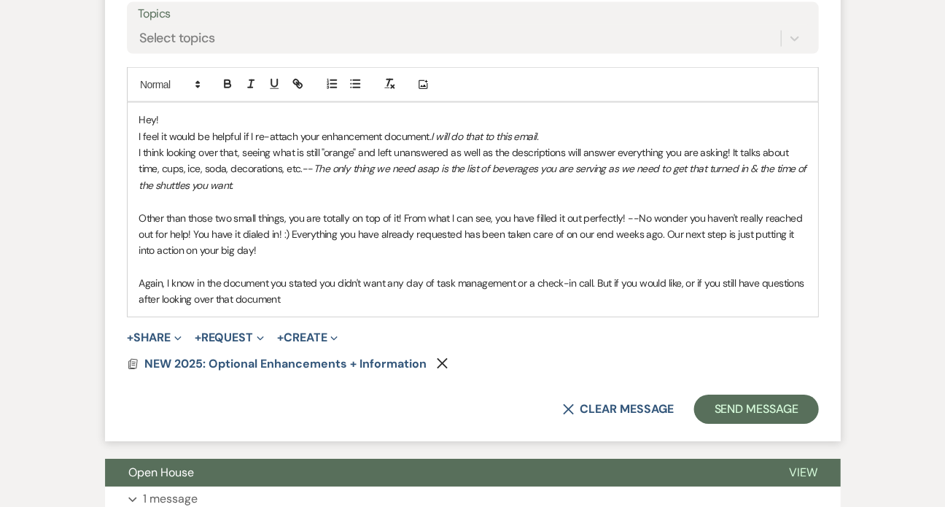
click at [154, 297] on p "Again, I know in the document you stated you didn't want any day of task manage…" at bounding box center [473, 291] width 668 height 33
click at [160, 298] on p "Again, I know in the document you stated you didn't want any day of task manage…" at bounding box center [473, 291] width 668 height 33
click at [308, 295] on p "Again, I know in the document you stated you didn't want any day of task manage…" at bounding box center [473, 291] width 668 height 33
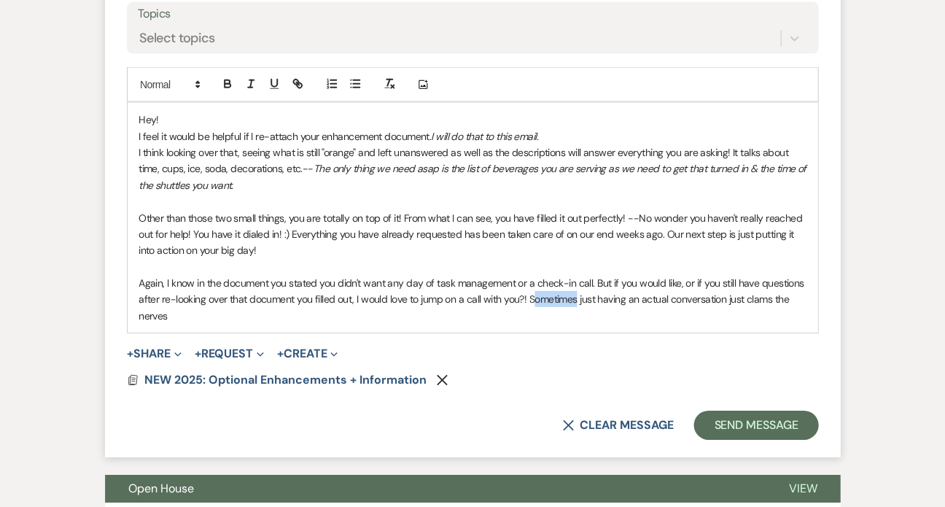
drag, startPoint x: 575, startPoint y: 297, endPoint x: 536, endPoint y: 295, distance: 39.4
click at [535, 297] on p "Again, I know in the document you stated you didn't want any day of task manage…" at bounding box center [473, 299] width 668 height 49
click at [213, 312] on p "Again, I know in the document you stated you didn't want any day of task manage…" at bounding box center [473, 299] width 668 height 49
click at [328, 318] on p "Again, I know in the document you stated you didn't want any day of task manage…" at bounding box center [473, 299] width 668 height 49
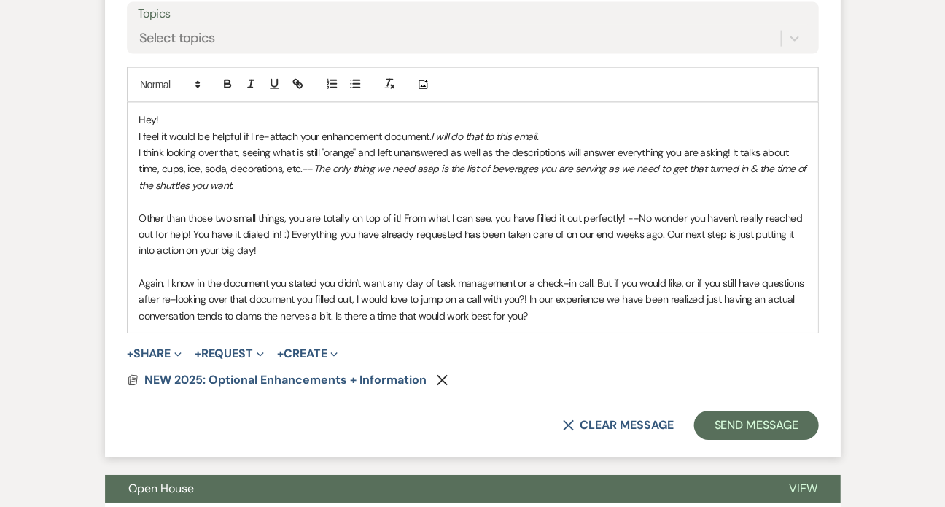
click at [602, 293] on p "Again, I know in the document you stated you didn't want any day of task manage…" at bounding box center [473, 299] width 668 height 49
click at [553, 292] on p "Again, I know in the document you stated you didn't want any day of task manage…" at bounding box center [473, 299] width 668 height 49
drag, startPoint x: 702, startPoint y: 299, endPoint x: 616, endPoint y: 304, distance: 85.5
click at [616, 304] on p "Again, I know in the document you stated you didn't want any day of task manage…" at bounding box center [473, 299] width 668 height 49
click at [667, 297] on p "Again, I know in the document you stated you didn't want any day of task manage…" at bounding box center [473, 299] width 668 height 49
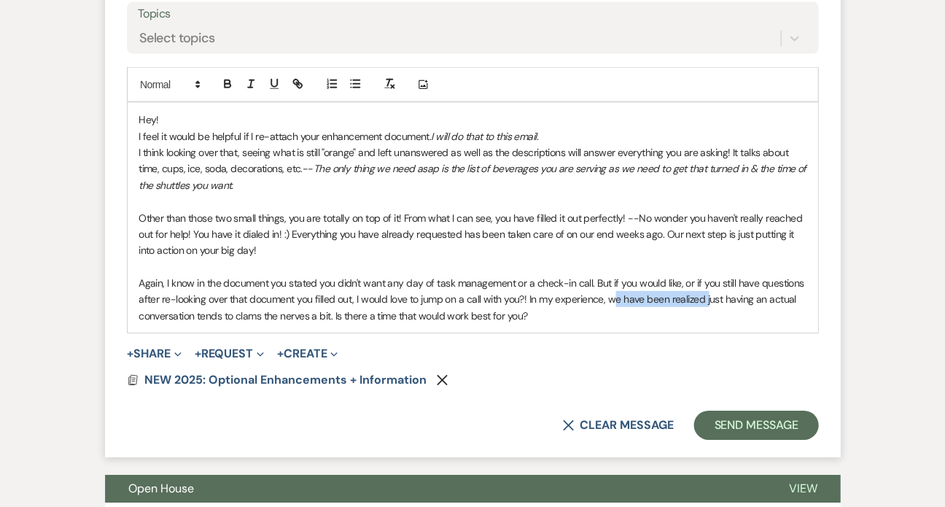
drag, startPoint x: 705, startPoint y: 298, endPoint x: 613, endPoint y: 299, distance: 91.9
click at [613, 299] on p "Again, I know in the document you stated you didn't want any day of task manage…" at bounding box center [473, 299] width 668 height 49
click at [697, 297] on p "Again, I know in the document you stated you didn't want any day of task manage…" at bounding box center [473, 299] width 668 height 49
click at [249, 310] on p "Again, I know in the document you stated you didn't want any day of task manage…" at bounding box center [473, 299] width 668 height 49
click at [455, 308] on p "Again, I know in the document you stated you didn't want any day of task manage…" at bounding box center [473, 299] width 668 height 49
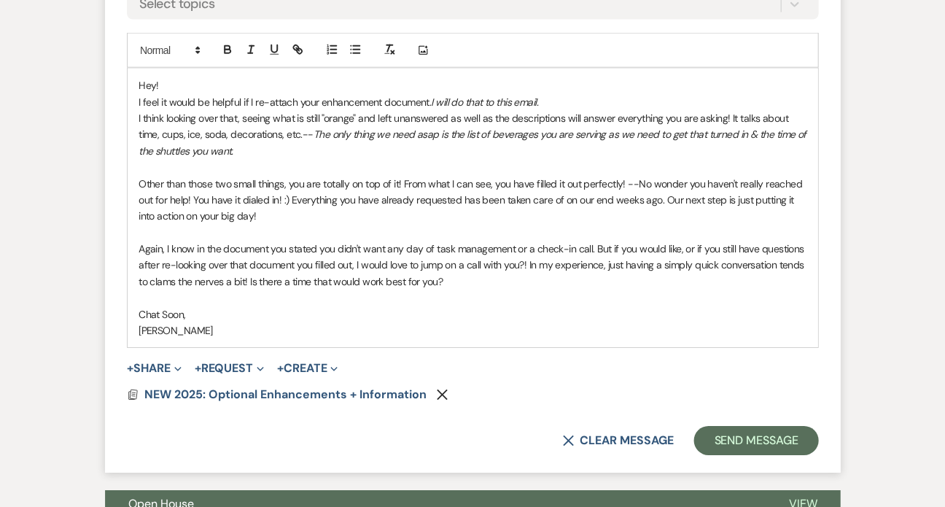
scroll to position [1878, 0]
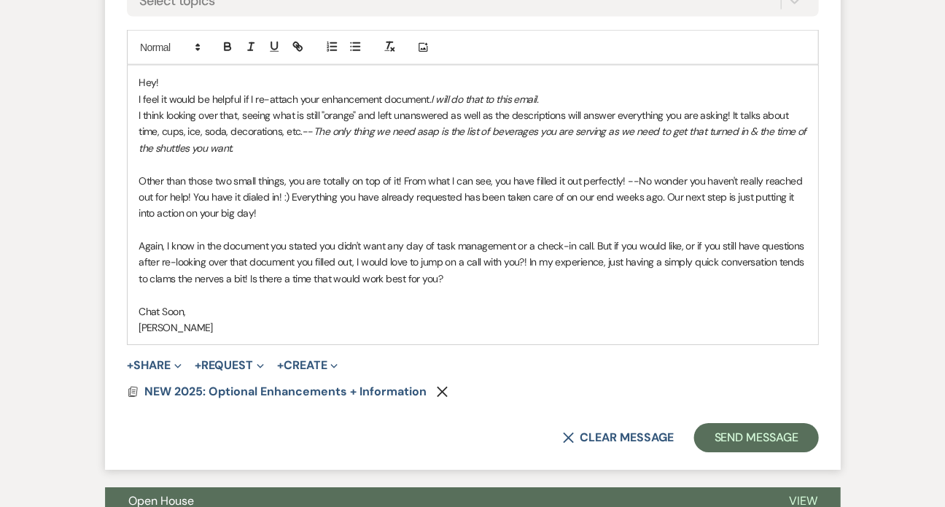
click at [275, 146] on p "I think looking over that, seeing what is still "orange" and left unanswered as…" at bounding box center [473, 131] width 668 height 49
click at [252, 46] on icon "button" at bounding box center [250, 46] width 13 height 13
drag, startPoint x: 393, startPoint y: 150, endPoint x: 236, endPoint y: 149, distance: 156.8
click at [236, 149] on p "I think looking over that, seeing what is still "orange" and left unanswered as…" at bounding box center [473, 131] width 668 height 49
copy p "- As far as being charged for them"
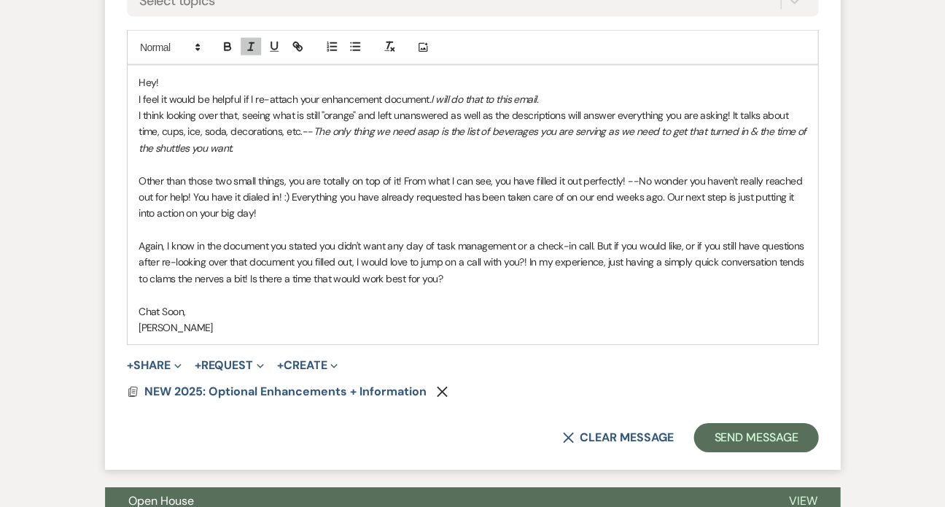
click at [255, 214] on p "Other than those two small things, you are totally on top of it! From what I ca…" at bounding box center [473, 197] width 668 height 49
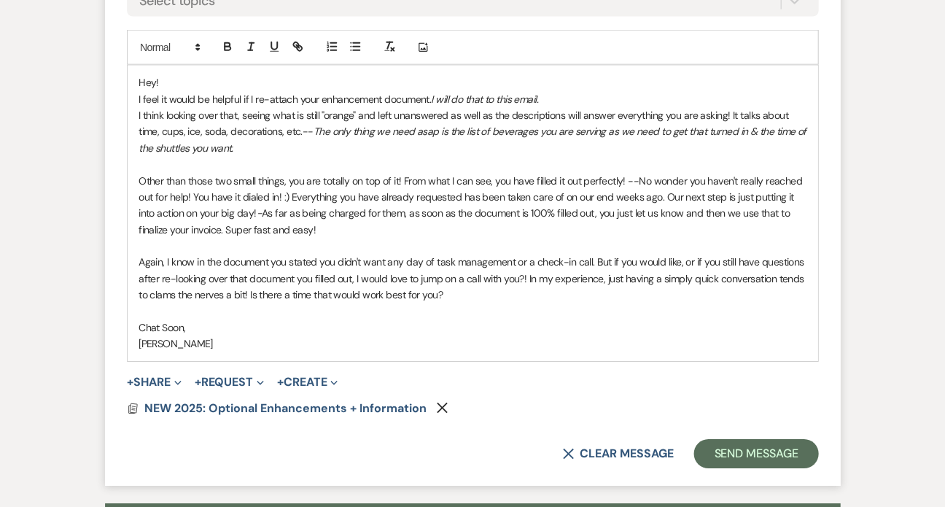
click at [385, 209] on p "Other than those two small things, you are totally on top of it! From what I ca…" at bounding box center [473, 206] width 668 height 66
click at [788, 206] on p "Other than those two small things, you are totally on top of it! From what I ca…" at bounding box center [473, 206] width 668 height 66
click at [378, 230] on p "Other than those two small things, you are totally on top of it! From what I ca…" at bounding box center [473, 206] width 668 height 66
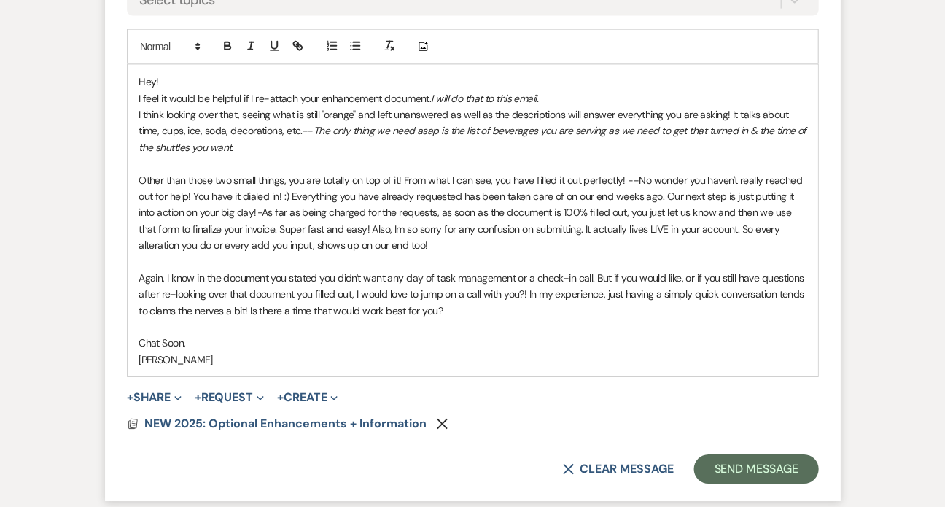
click at [137, 126] on div "Hey! I feel it would be helpful if I re-attach your enhancement document. I wil…" at bounding box center [473, 220] width 690 height 311
drag, startPoint x: 465, startPoint y: 127, endPoint x: 448, endPoint y: 127, distance: 16.0
click at [448, 127] on em "The only thing we need asap is the list of beverages you are serving as we need…" at bounding box center [472, 138] width 666 height 29
click at [298, 138] on p "I think looking over that, seeing what is still "orange" and left unanswered as…" at bounding box center [473, 130] width 668 height 49
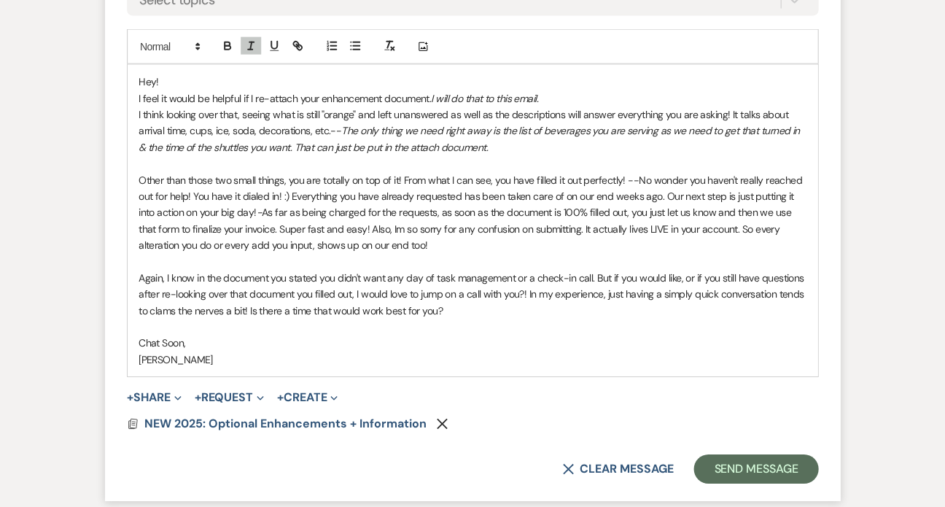
click at [397, 238] on p "Other than those two small things, you are totally on top of it! From what I ca…" at bounding box center [473, 213] width 668 height 82
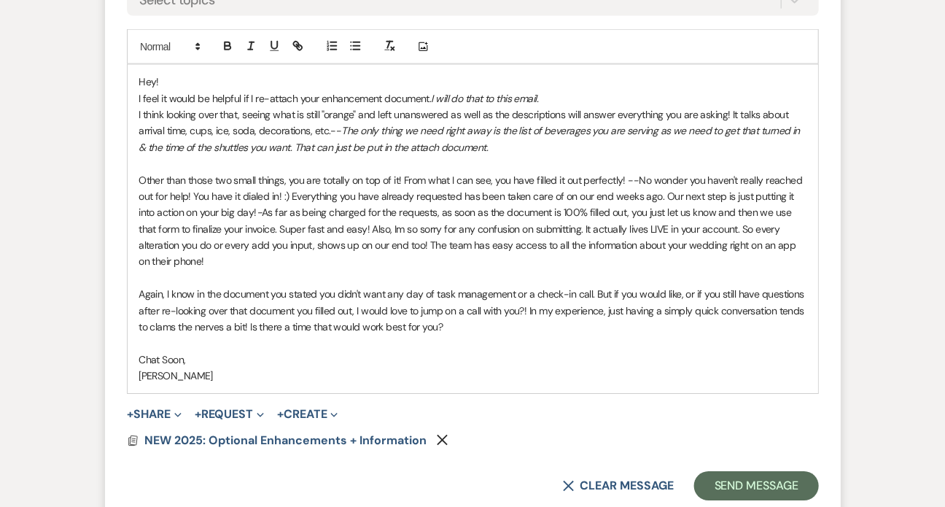
click at [525, 306] on p "Again, I know in the document you stated you didn't want any day of task manage…" at bounding box center [473, 310] width 668 height 49
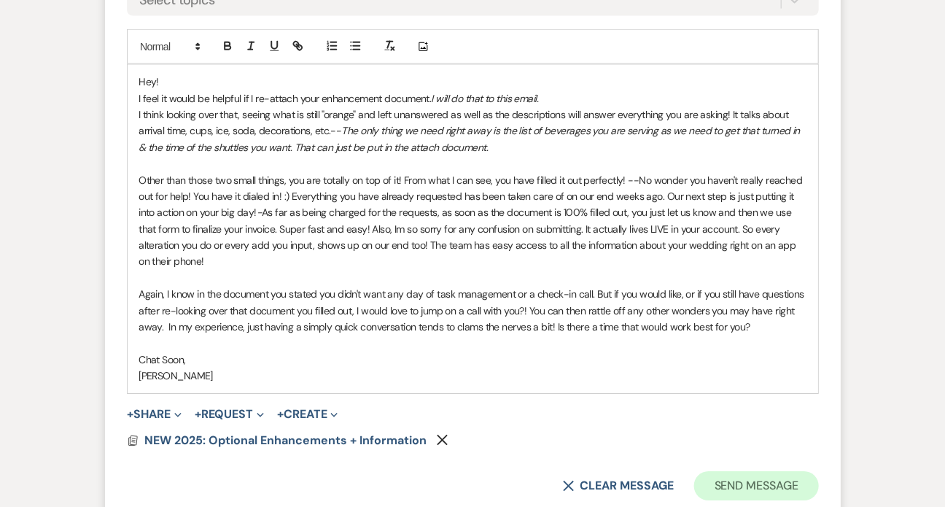
click at [799, 491] on button "Send Message" at bounding box center [756, 485] width 125 height 29
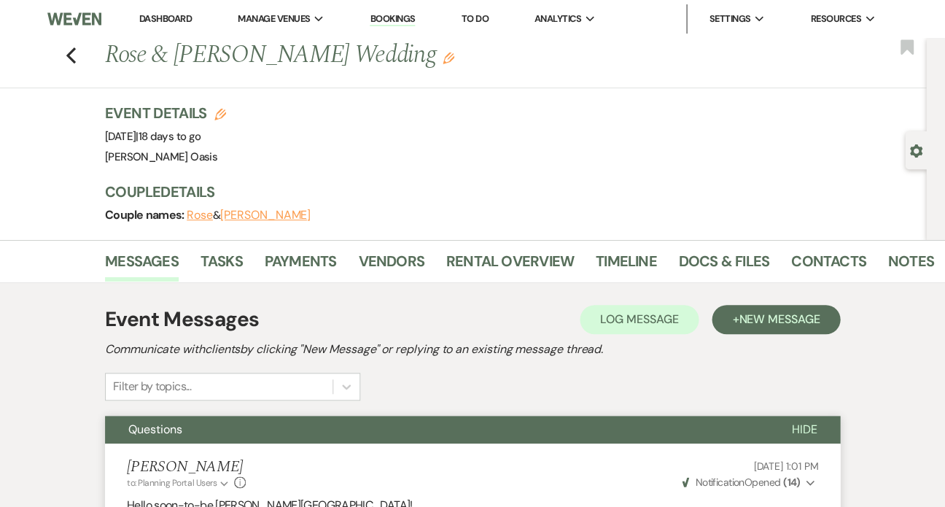
scroll to position [0, 0]
click at [139, 19] on link "Dashboard" at bounding box center [165, 18] width 53 height 12
